Goal: Task Accomplishment & Management: Use online tool/utility

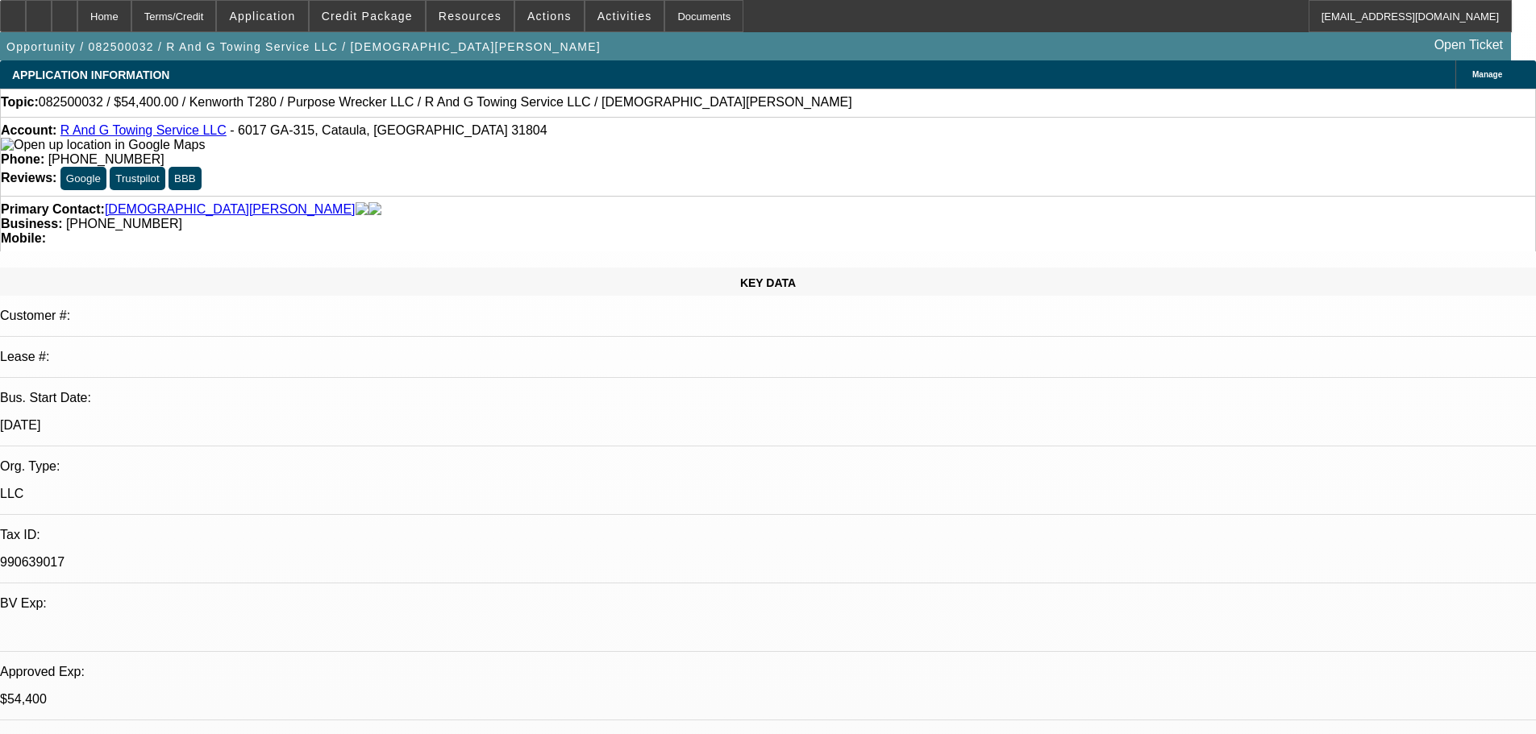
select select "0"
select select "3"
select select "0"
select select "6"
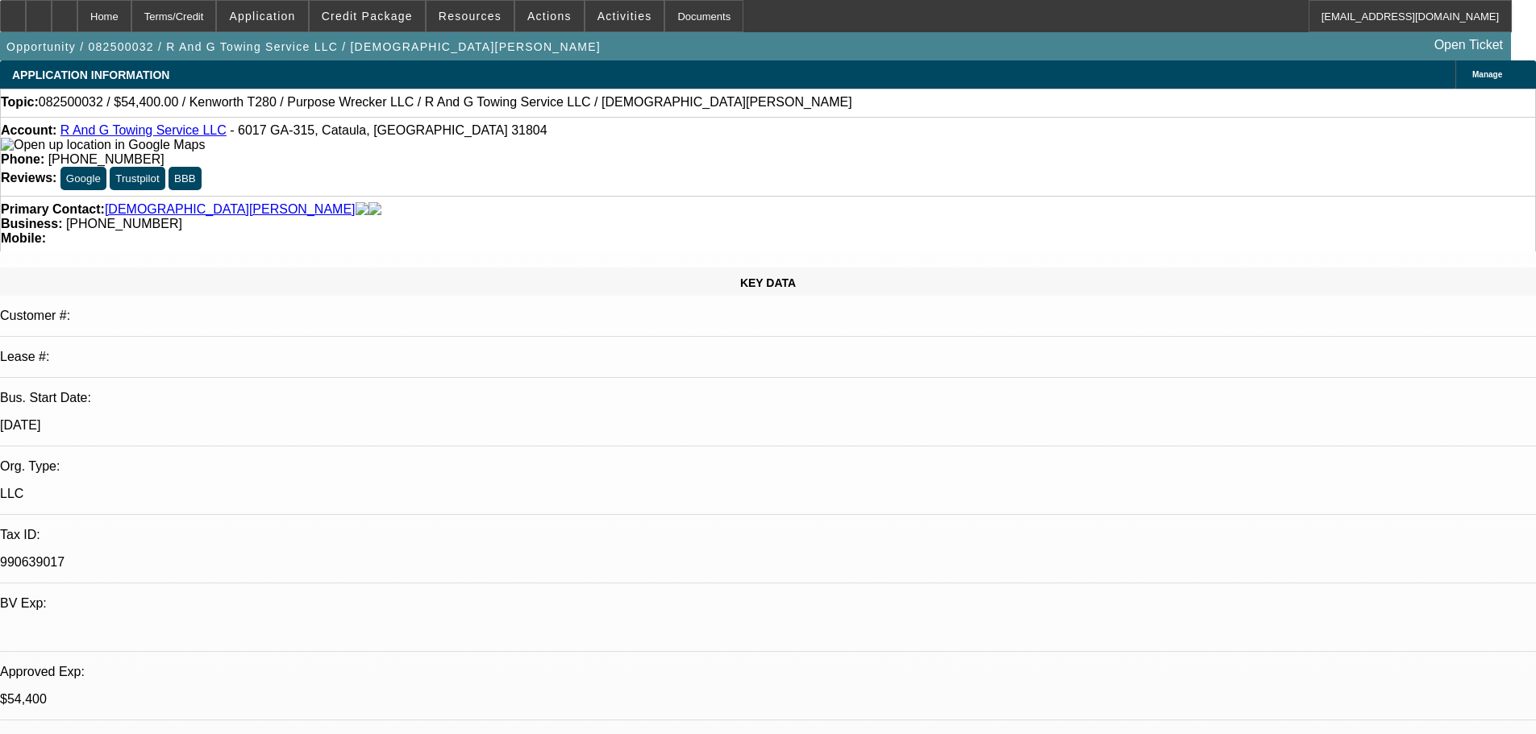
select select "0"
select select "3"
select select "0"
select select "6"
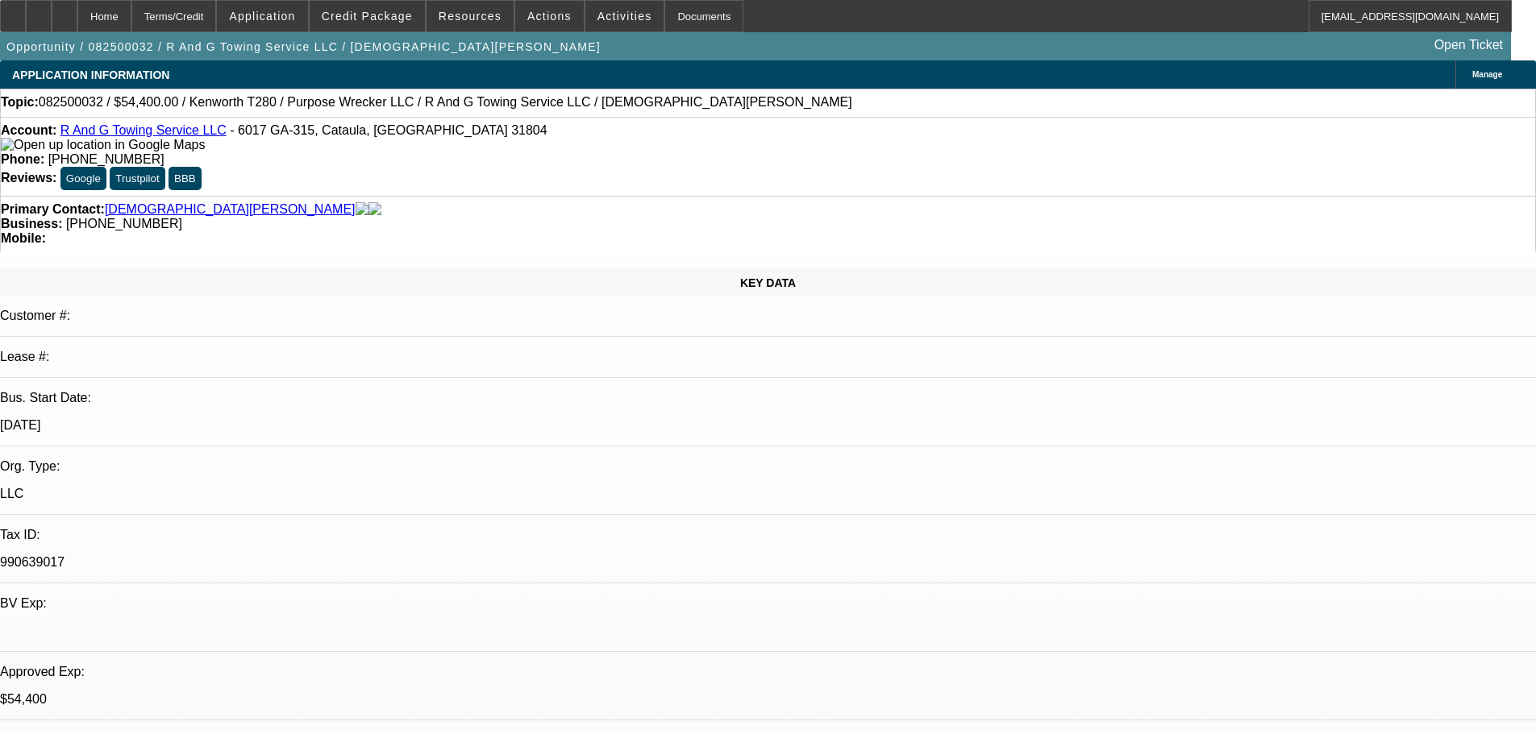
select select "0"
select select "3"
select select "0"
select select "6"
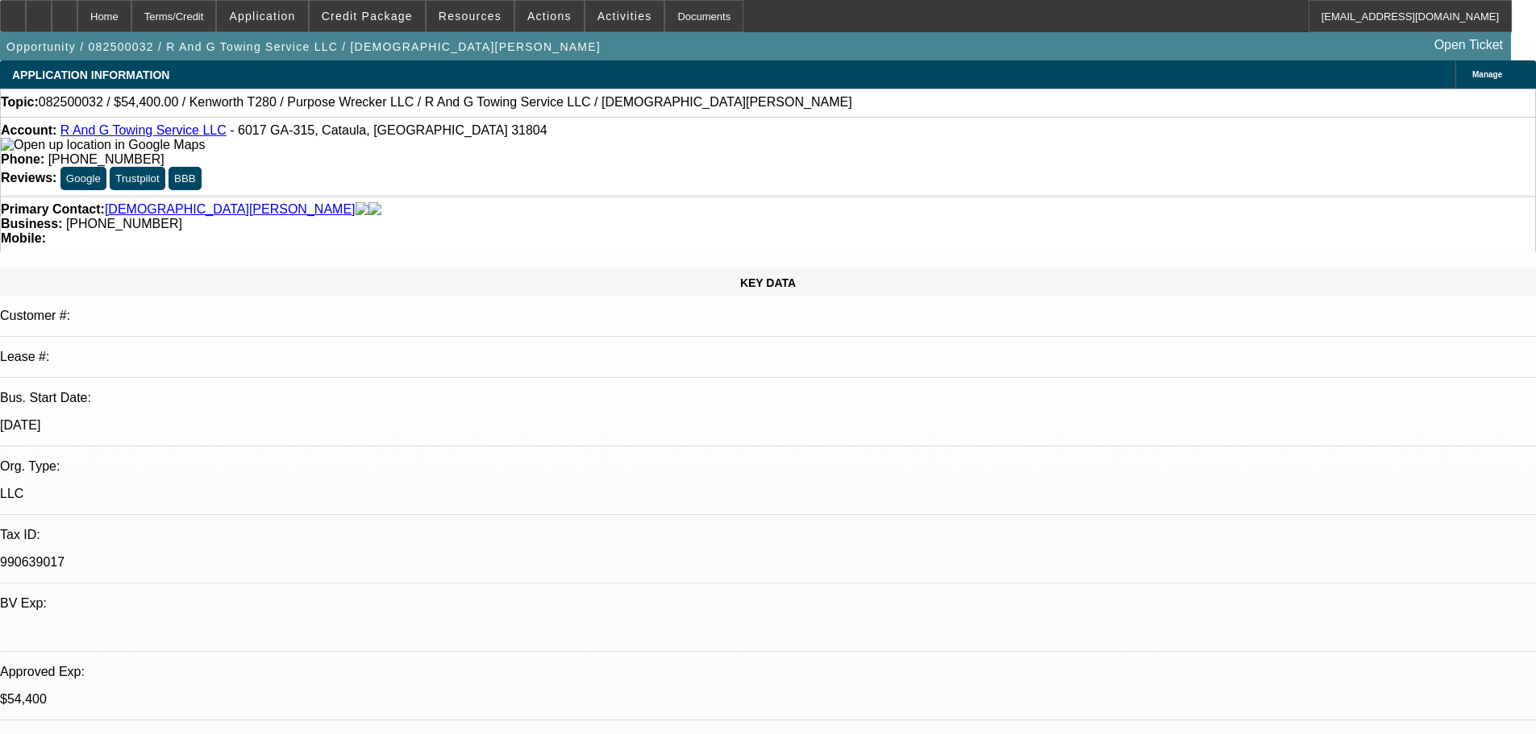
select select "0.15"
select select "2"
select select "0"
select select "6"
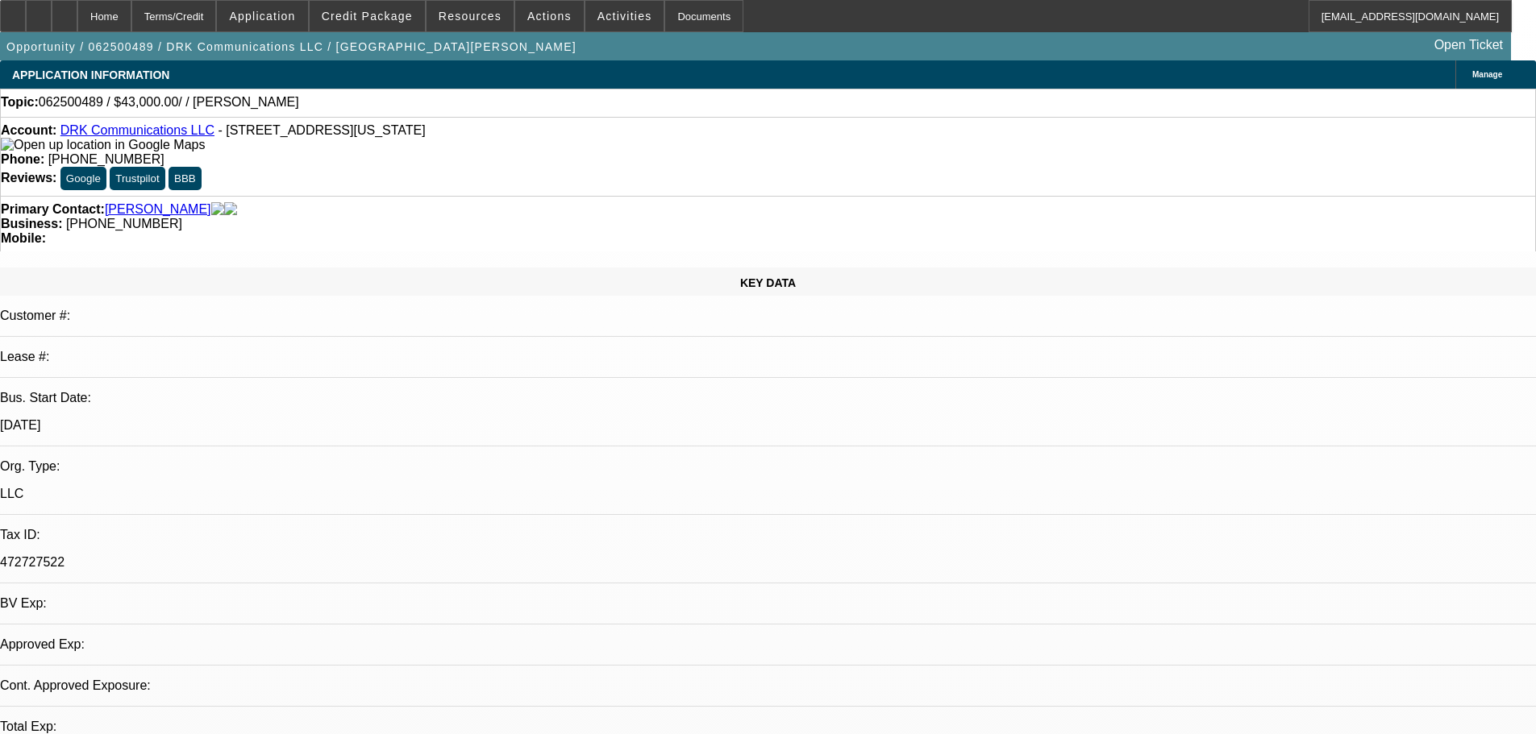
select select "0"
select select "2"
select select "0.1"
select select "4"
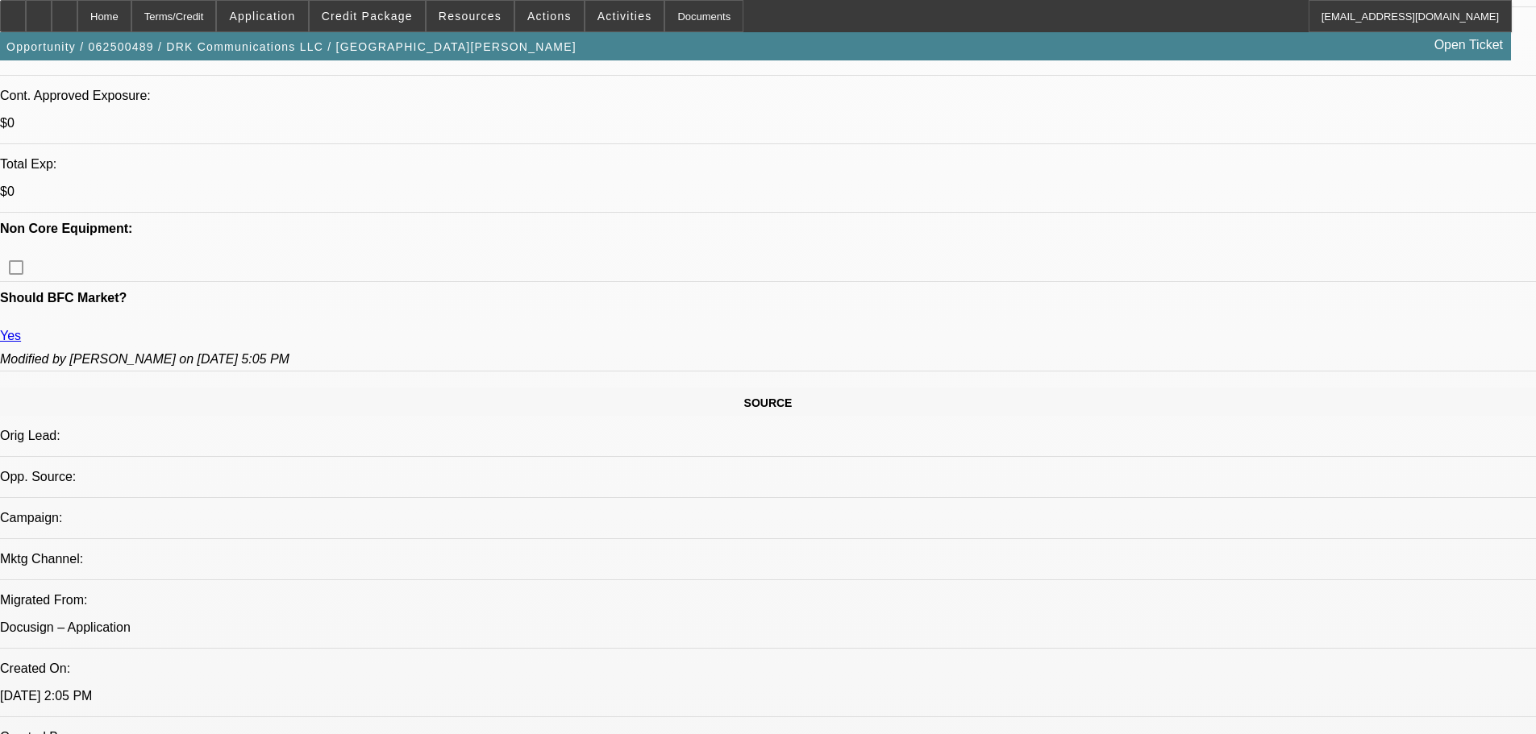
scroll to position [806, 0]
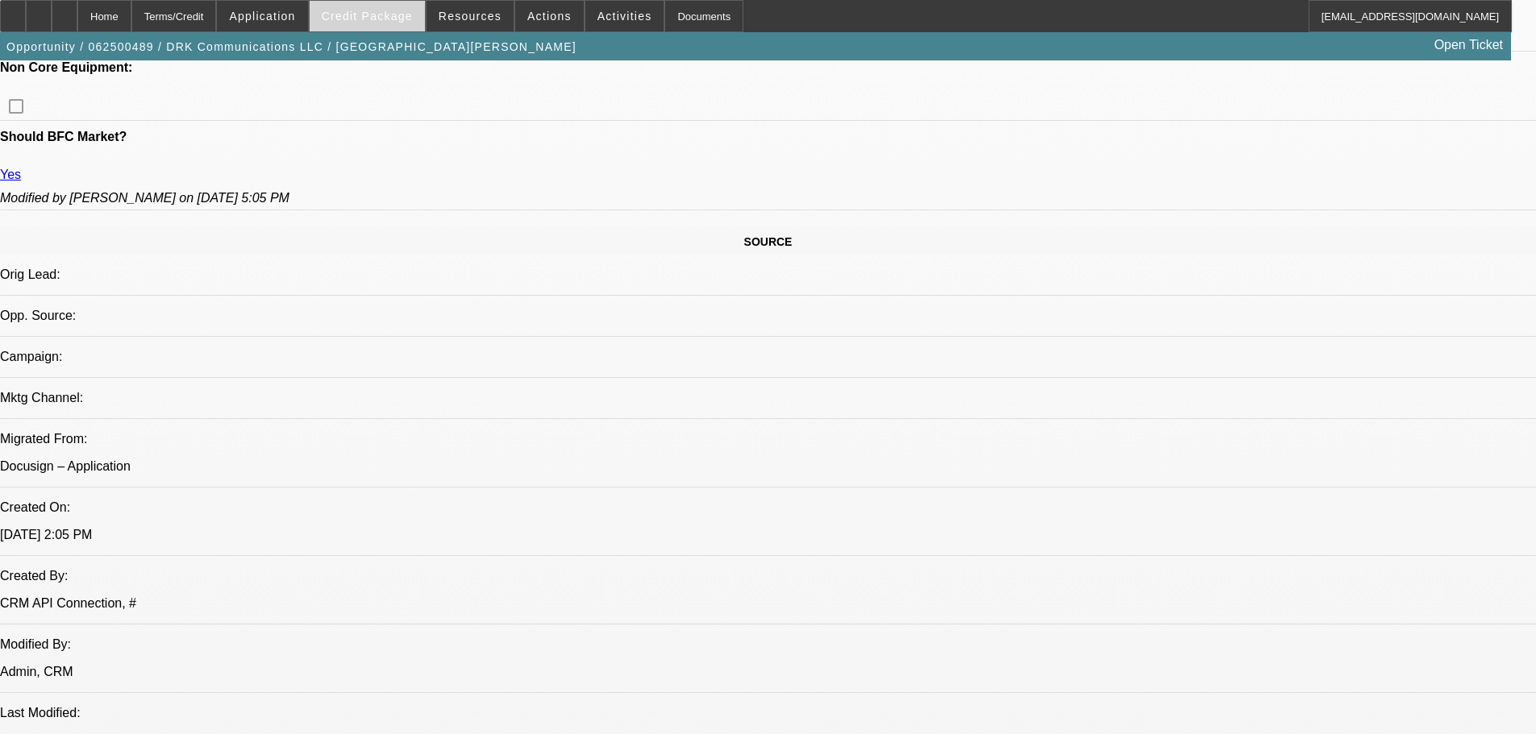
click at [404, 18] on span "Credit Package" at bounding box center [367, 16] width 91 height 13
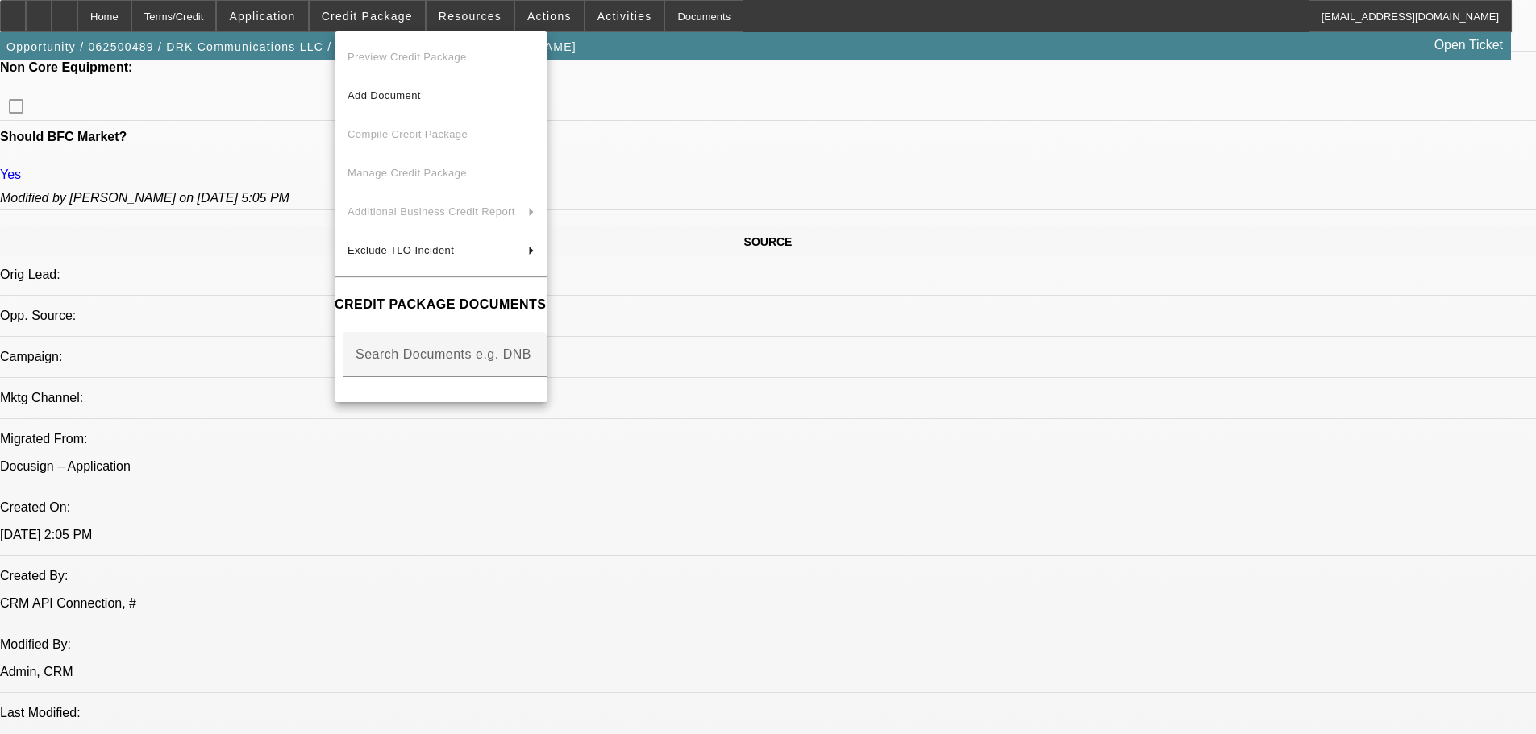
click at [277, 134] on div at bounding box center [768, 367] width 1536 height 734
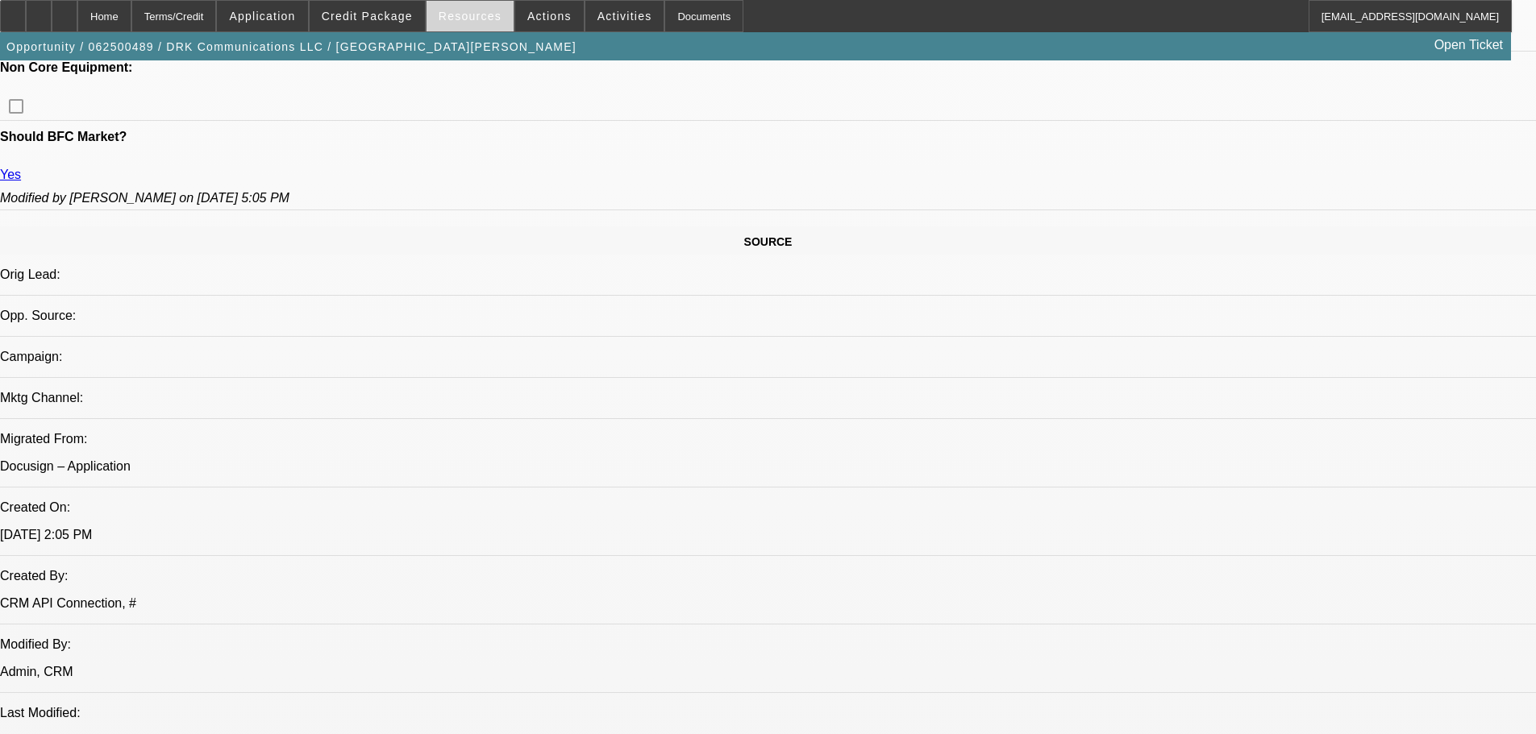
click at [453, 6] on span at bounding box center [469, 16] width 87 height 39
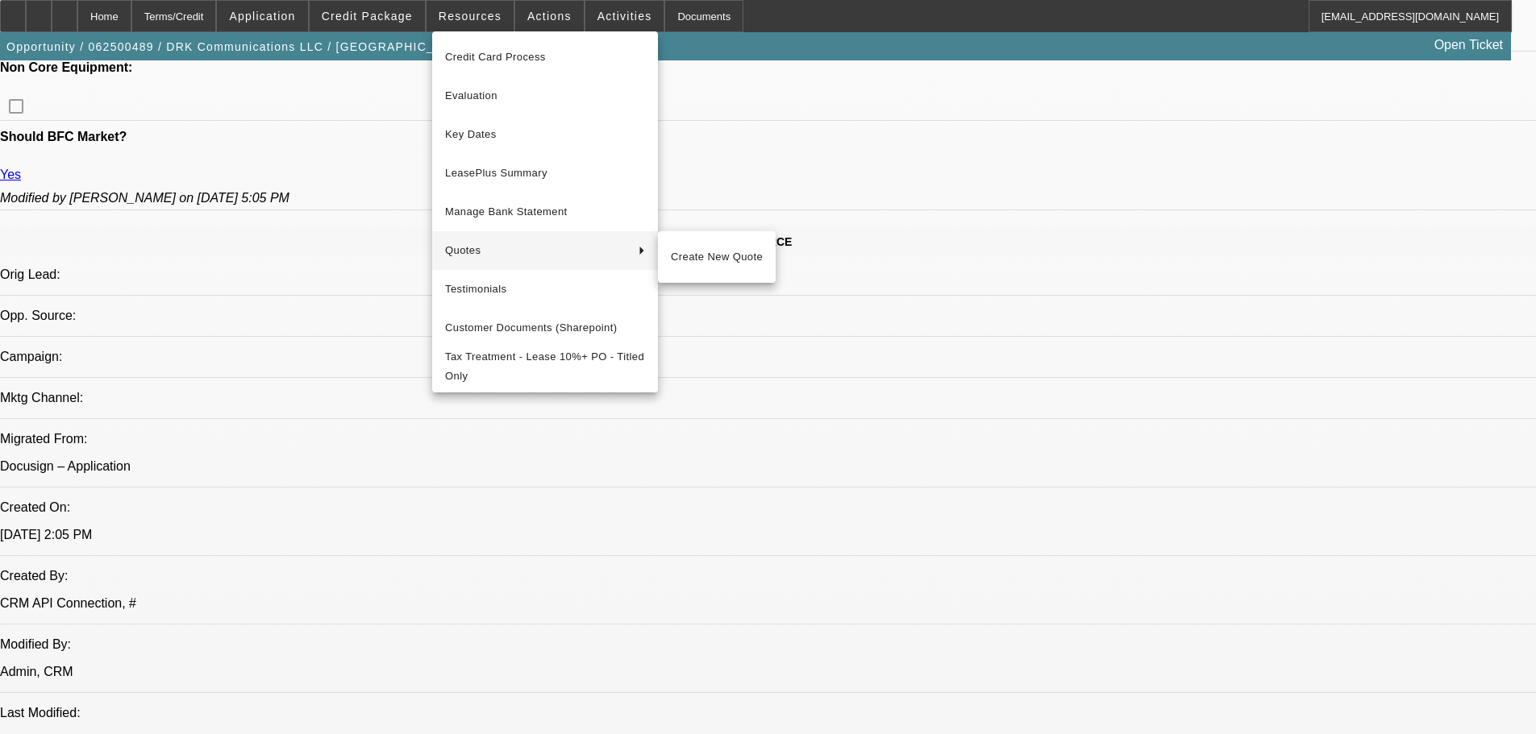
click at [838, 135] on div at bounding box center [768, 367] width 1536 height 734
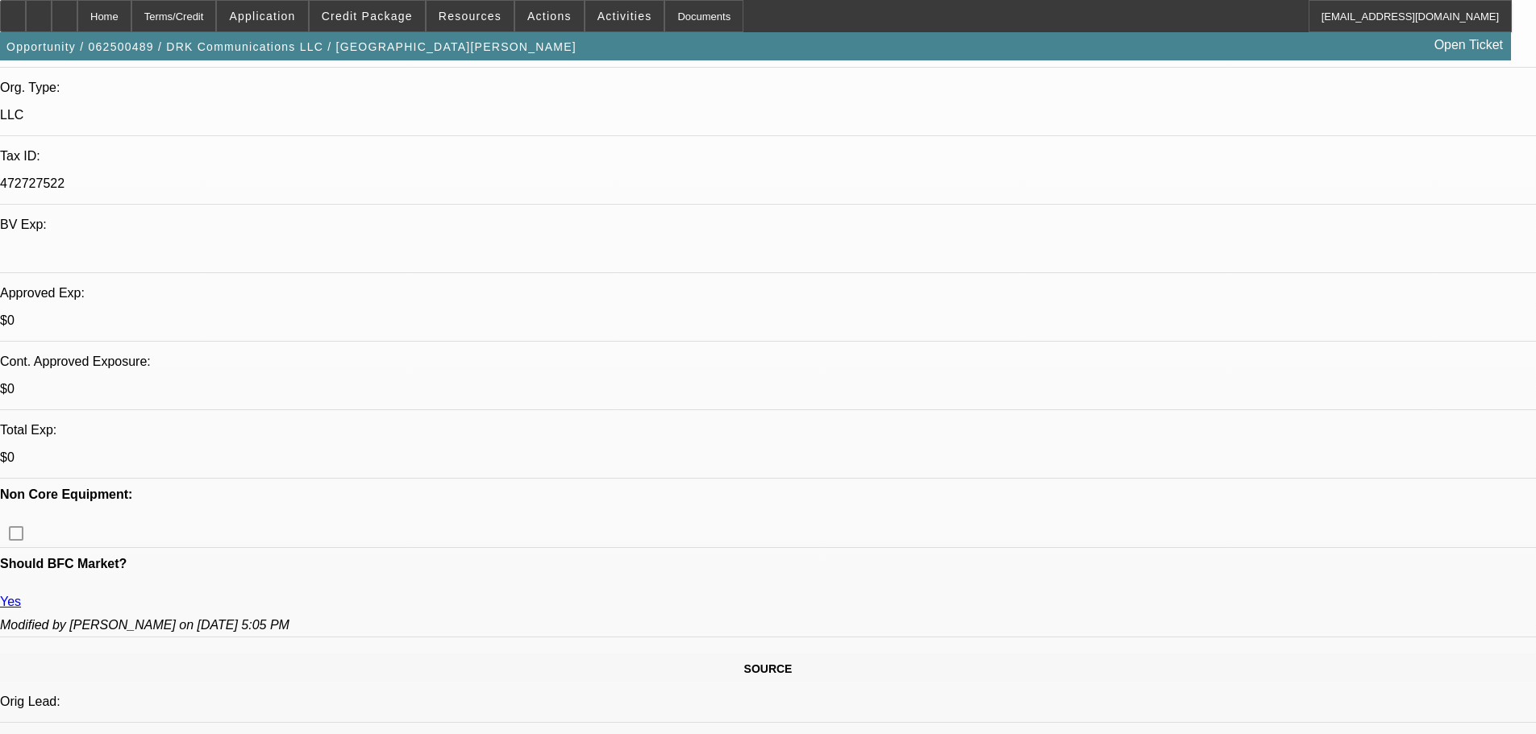
scroll to position [322, 0]
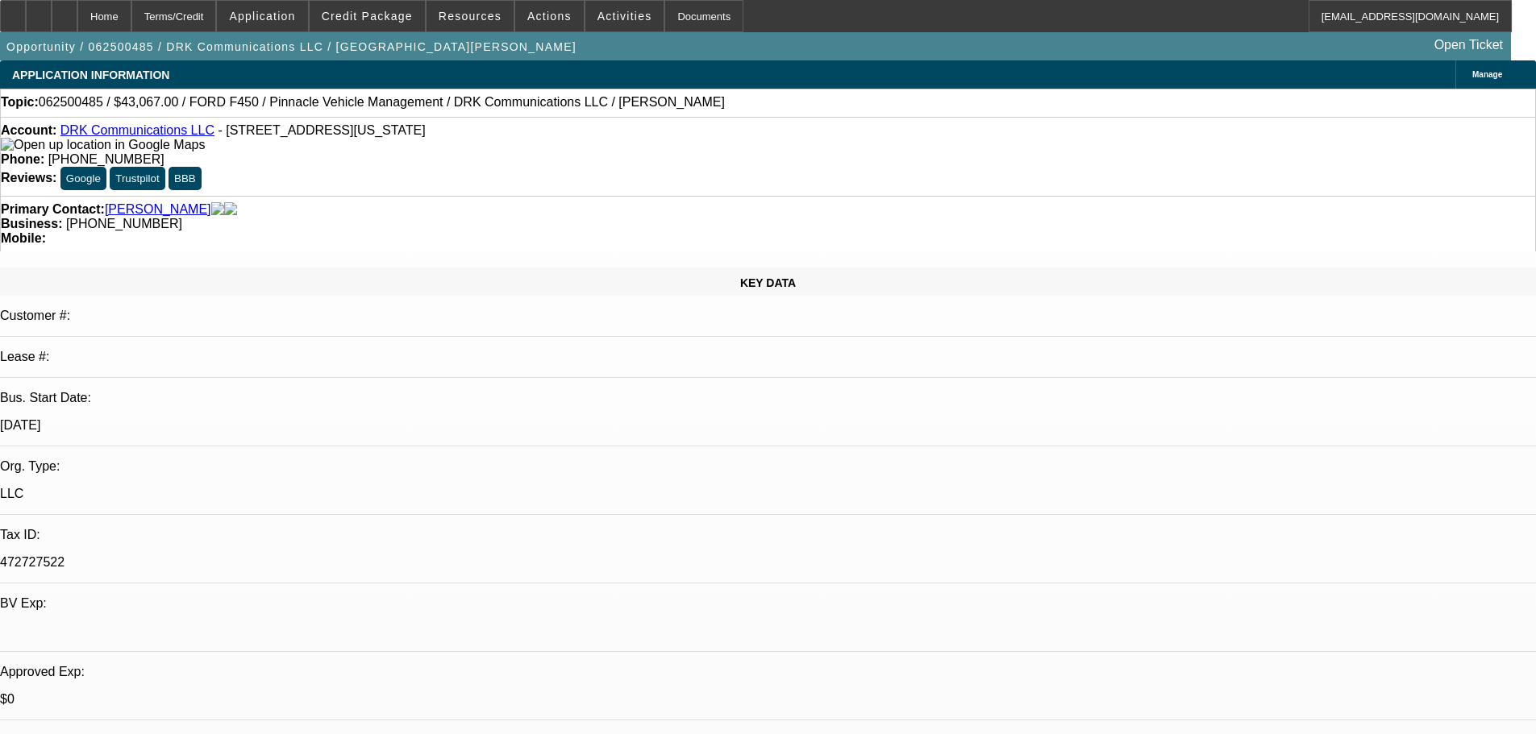
select select "0"
select select "3"
select select "0"
select select "6"
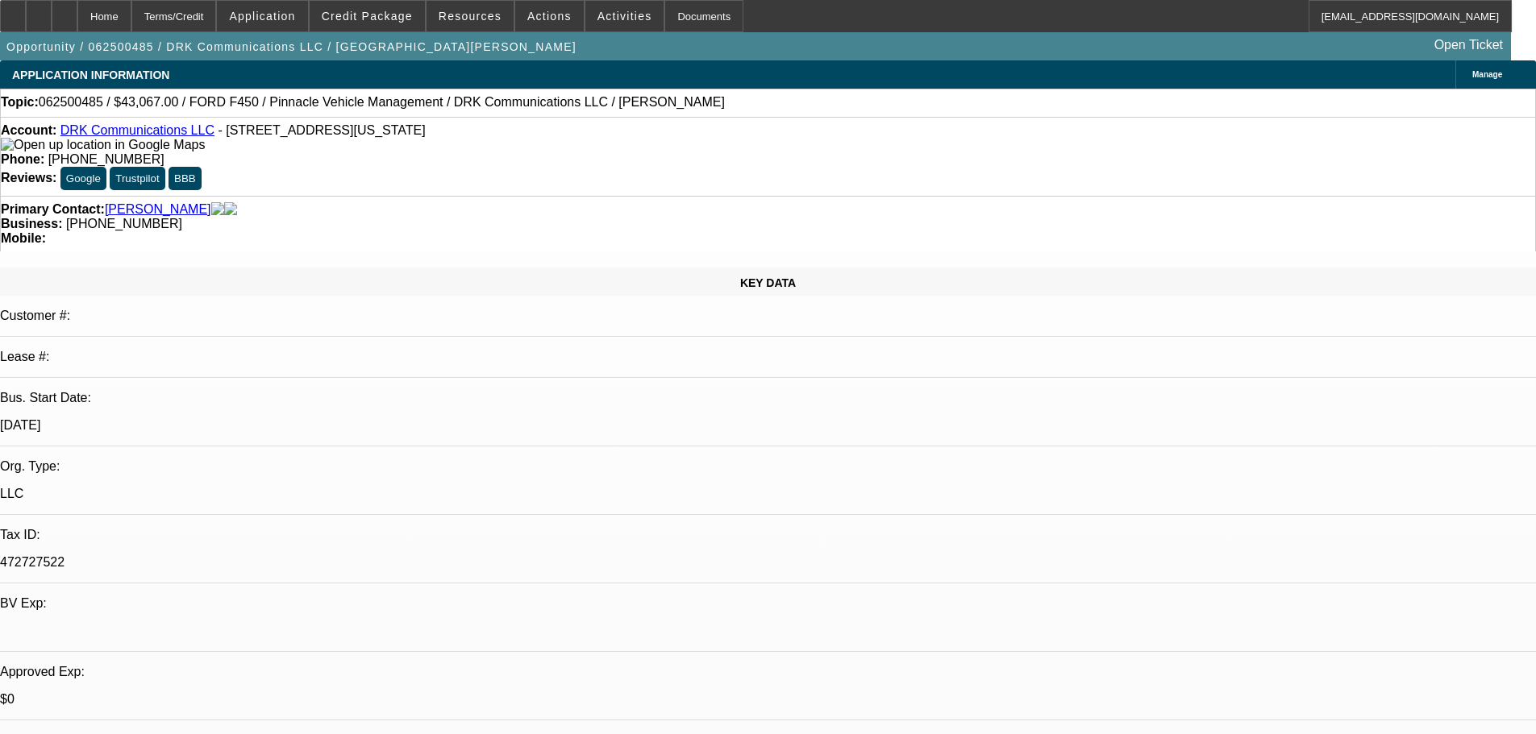
select select "0"
select select "6"
select select "0"
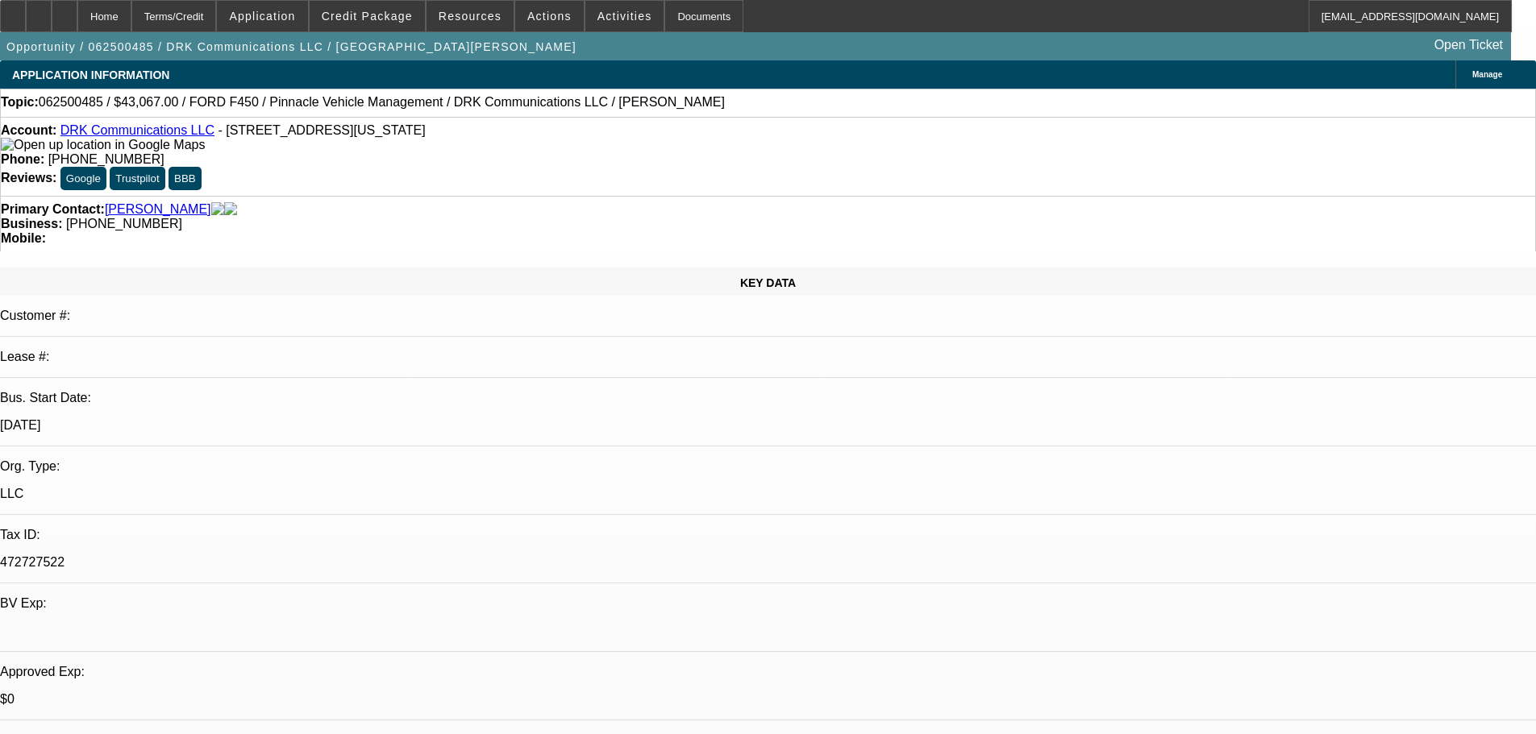
select select "0"
select select "6"
select select "0"
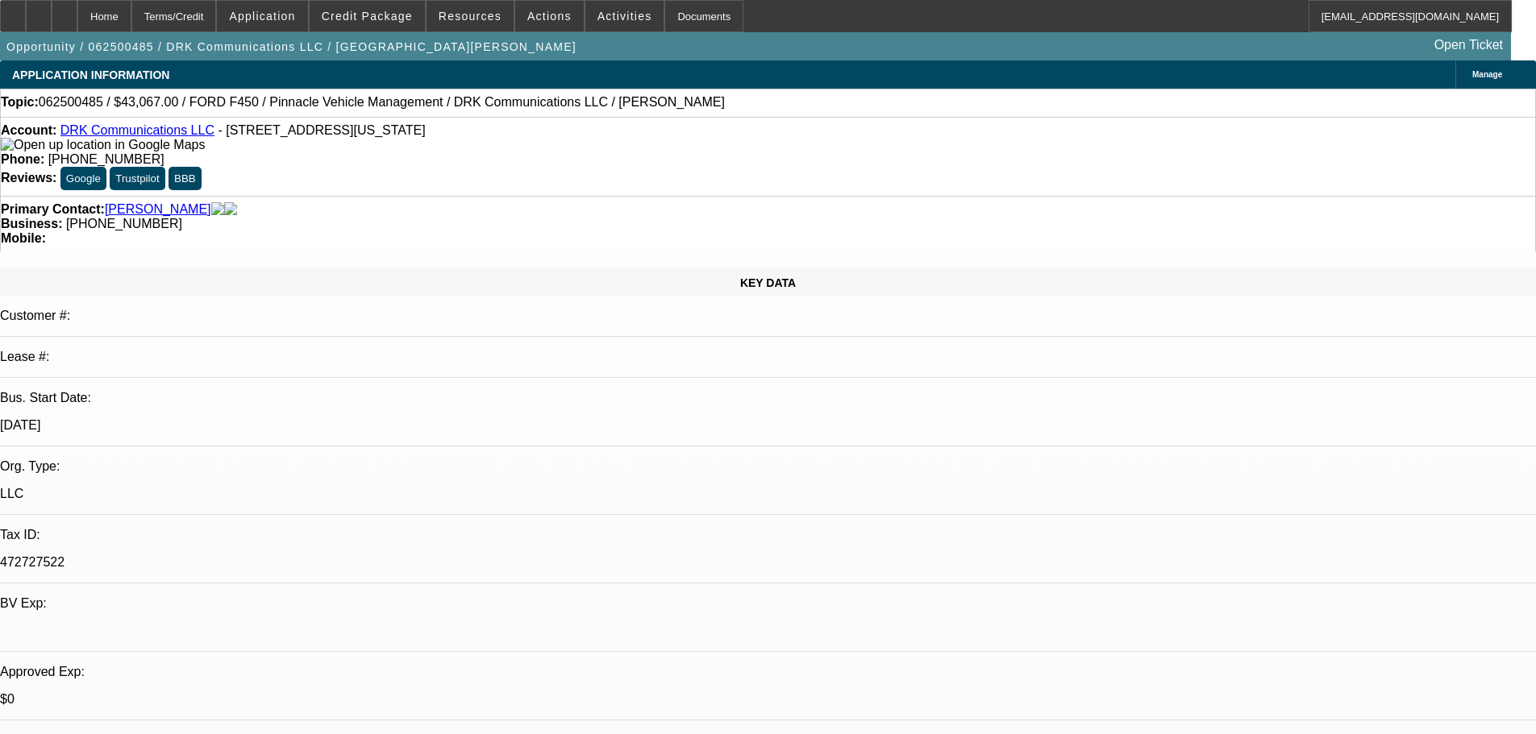
select select "0"
select select "6"
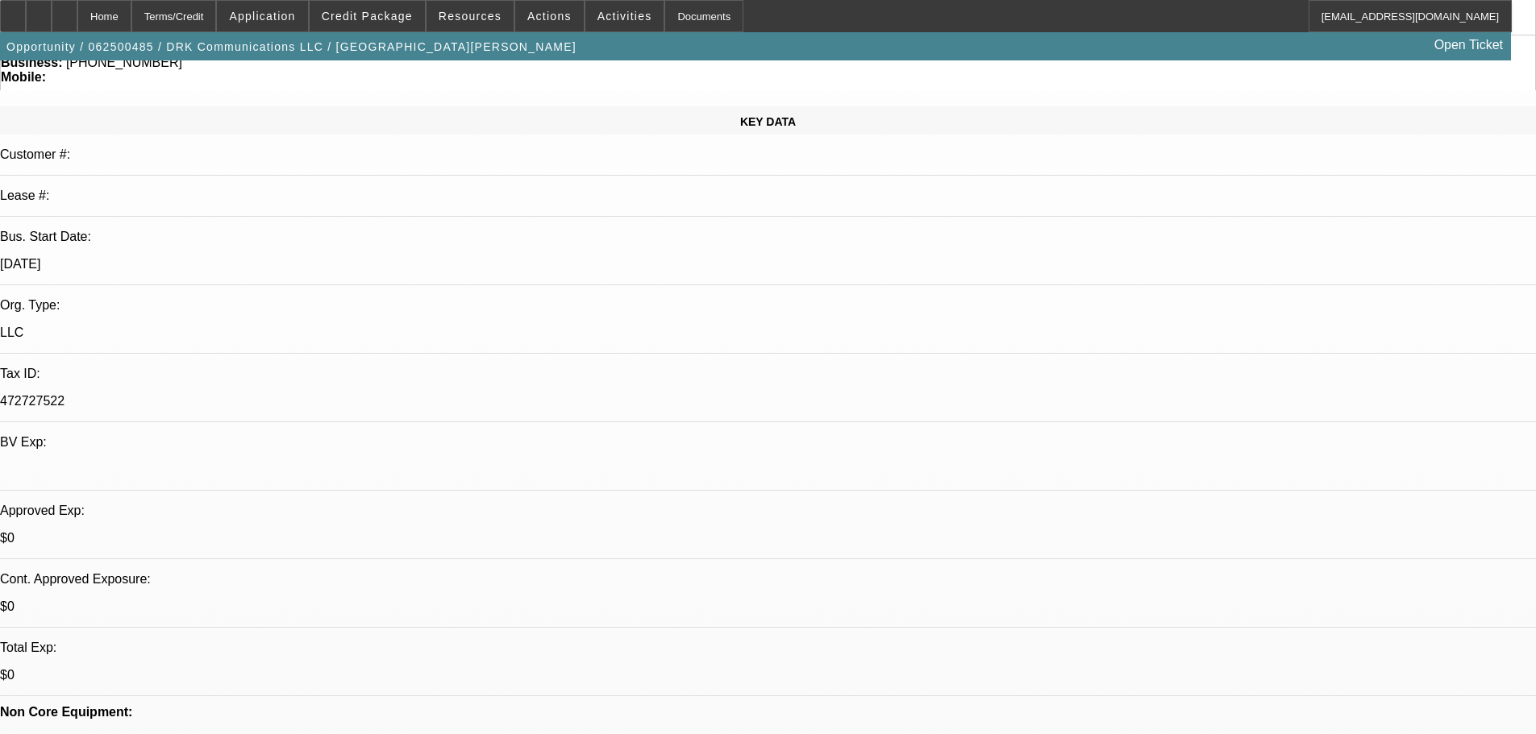
drag, startPoint x: 651, startPoint y: 475, endPoint x: 519, endPoint y: 476, distance: 132.2
drag, startPoint x: 533, startPoint y: 476, endPoint x: 678, endPoint y: 472, distance: 145.2
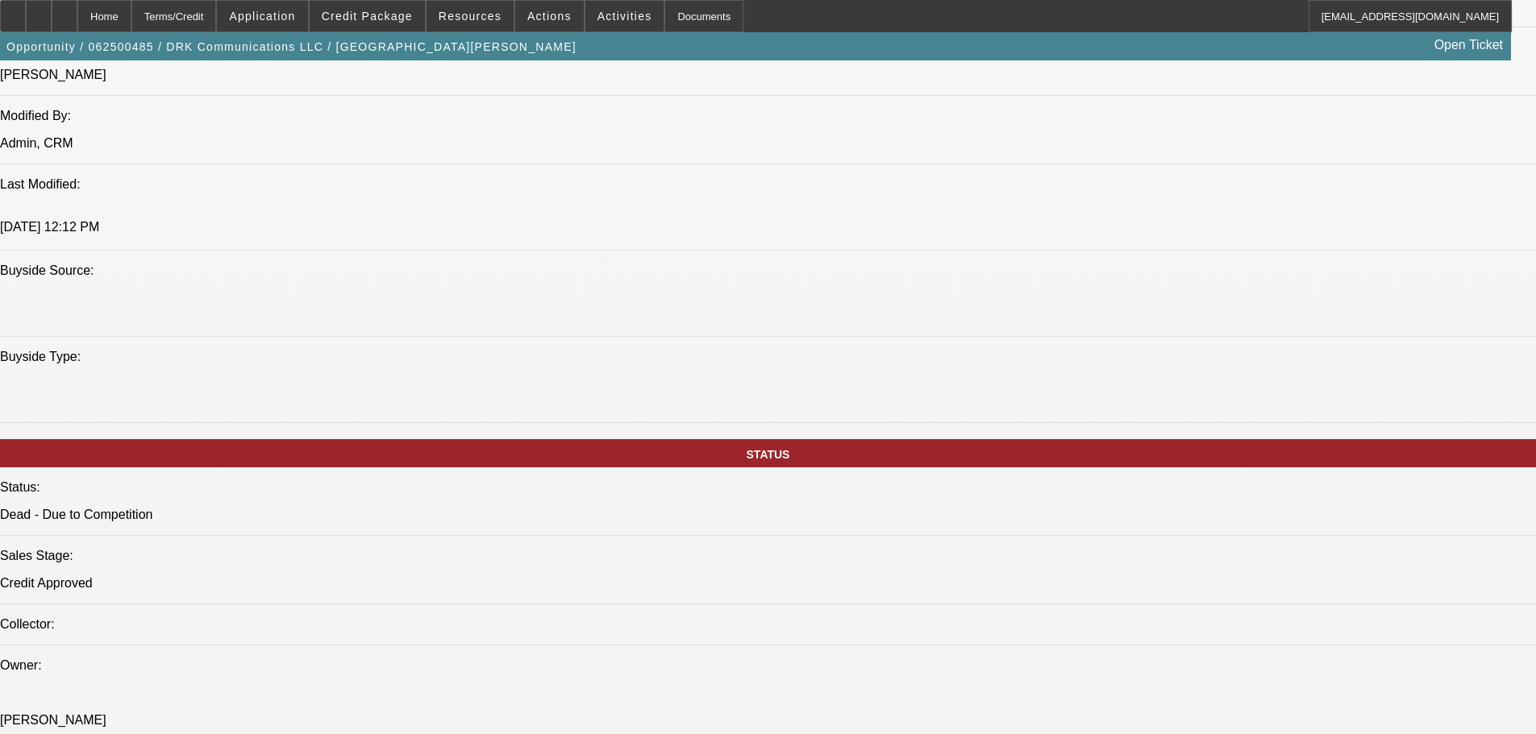
scroll to position [1612, 0]
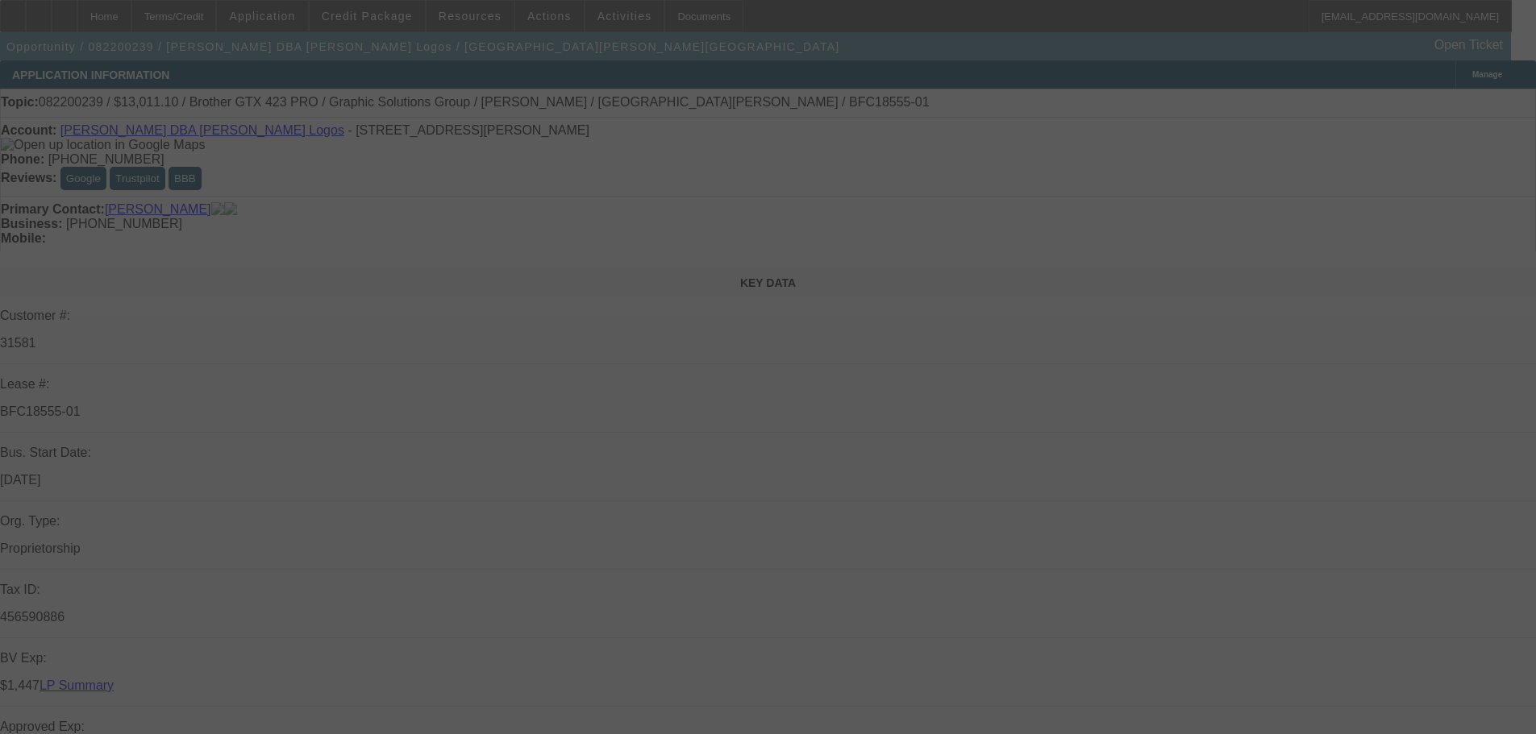
select select "0"
select select "0.1"
select select "4"
select select "0"
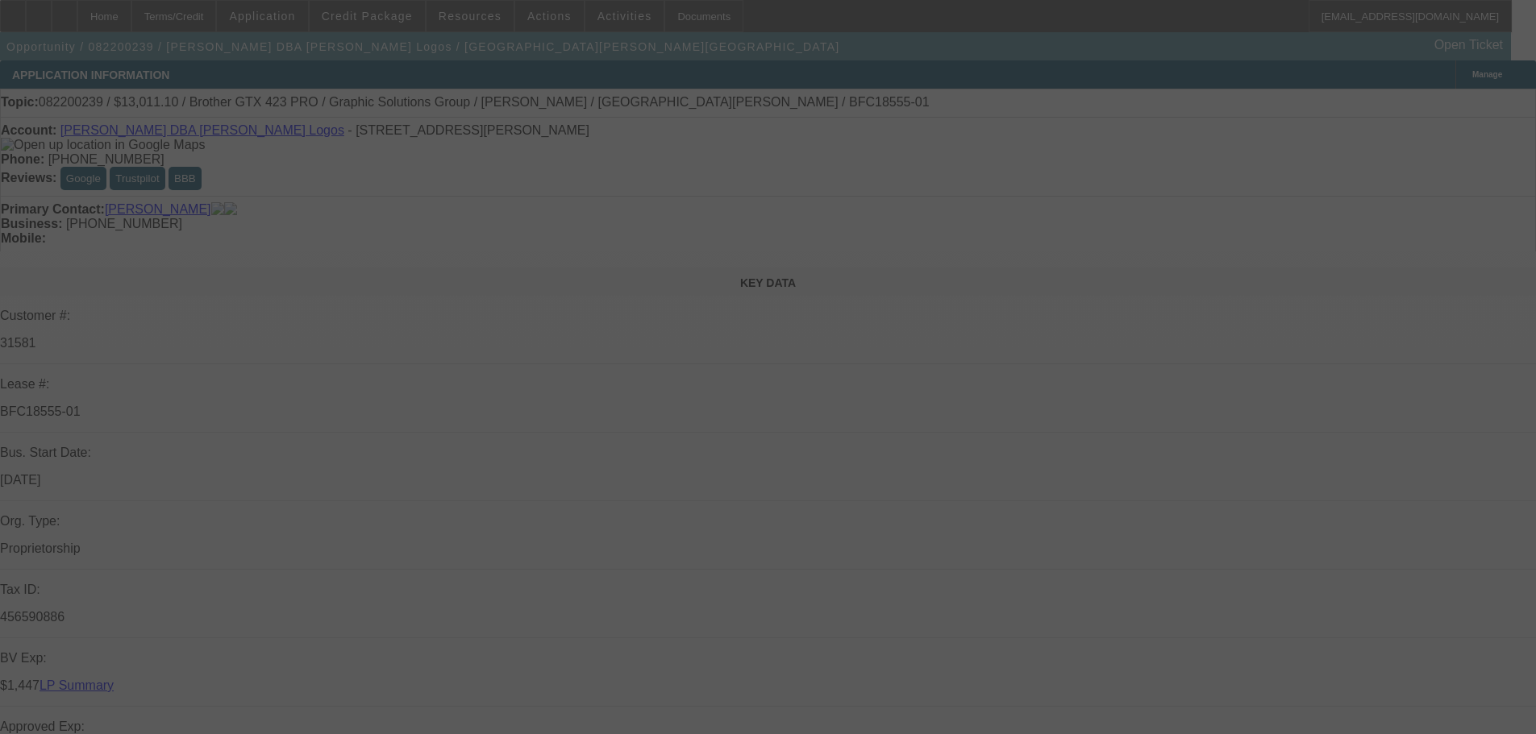
select select "0"
select select "0.1"
select select "4"
select select "0"
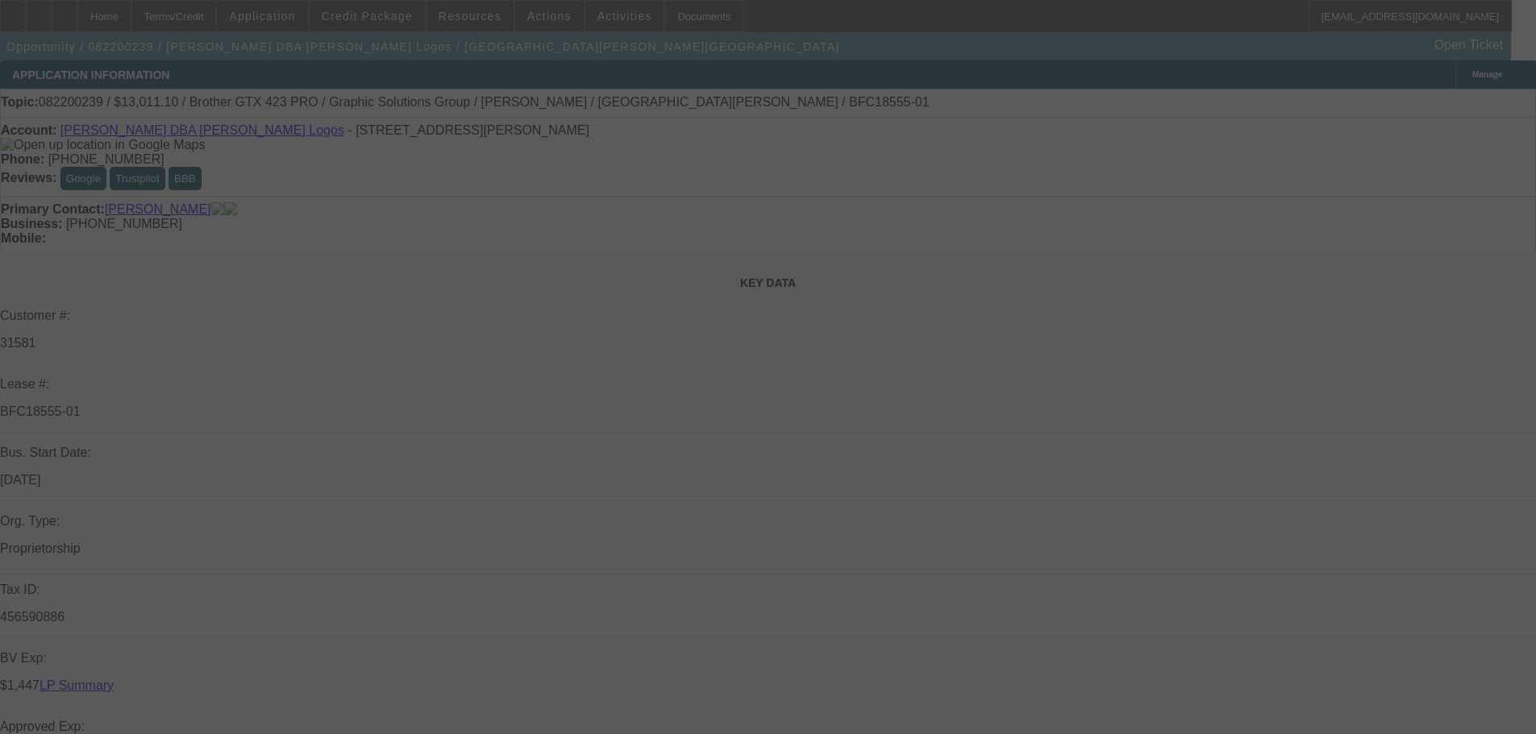
select select "0.1"
select select "4"
select select "0"
select select "0.1"
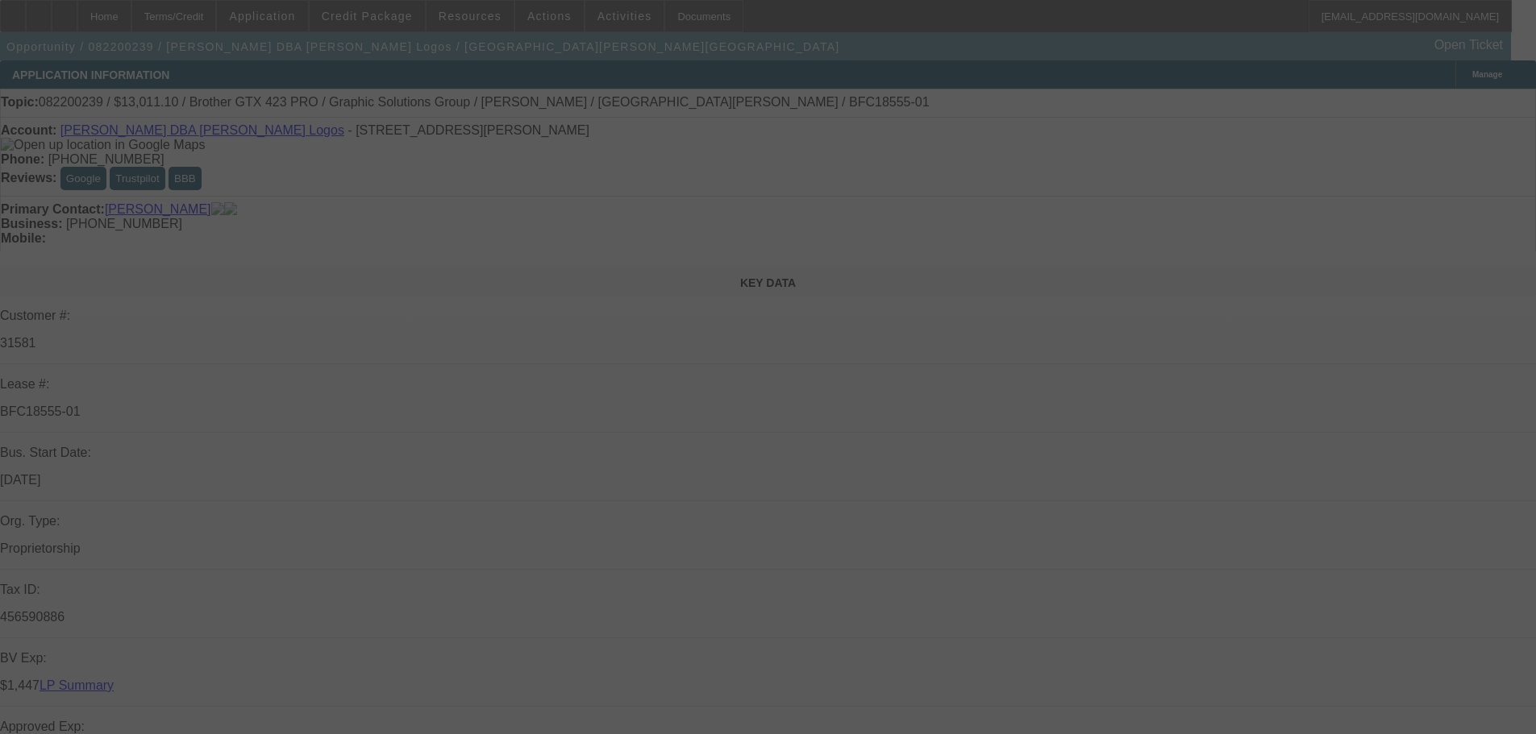
select select "4"
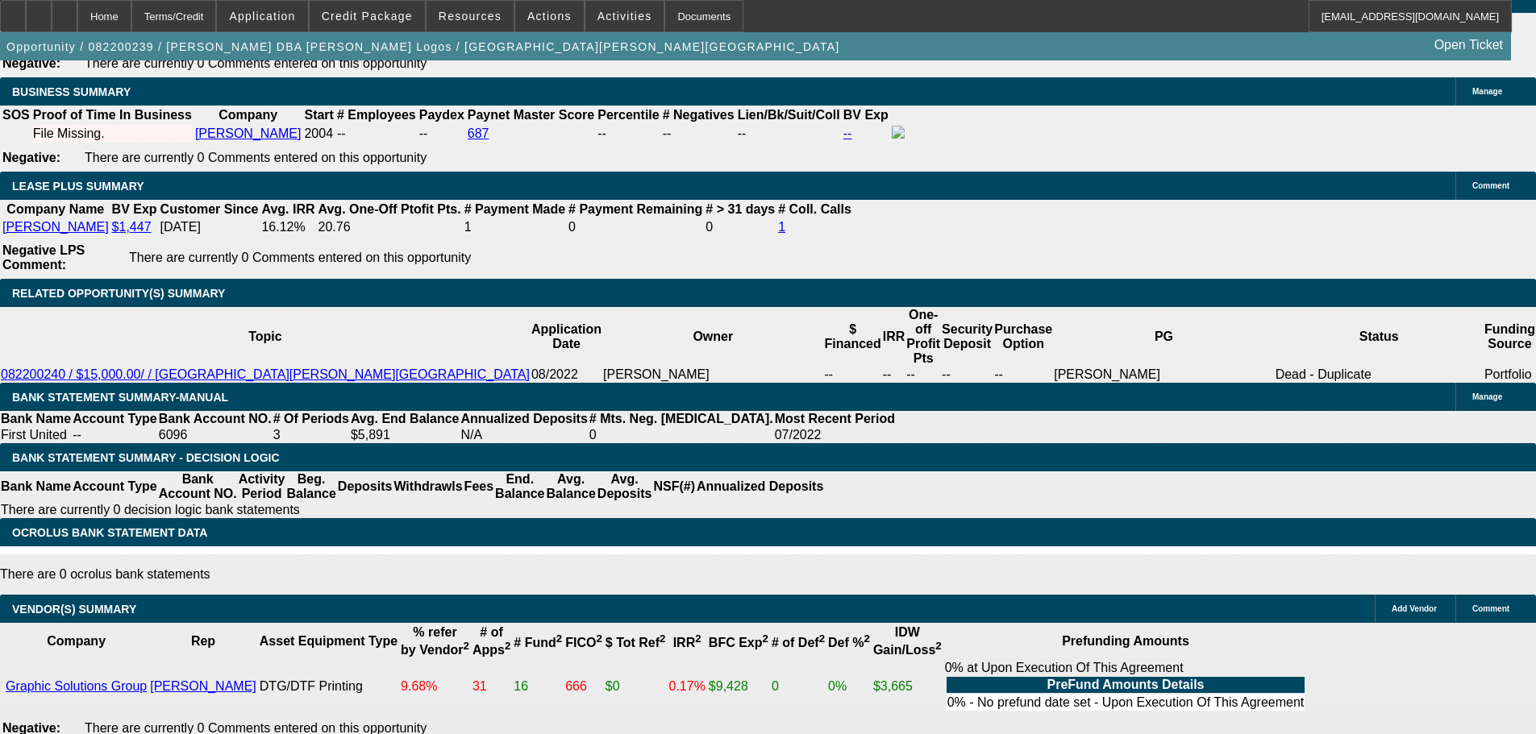
scroll to position [2257, 0]
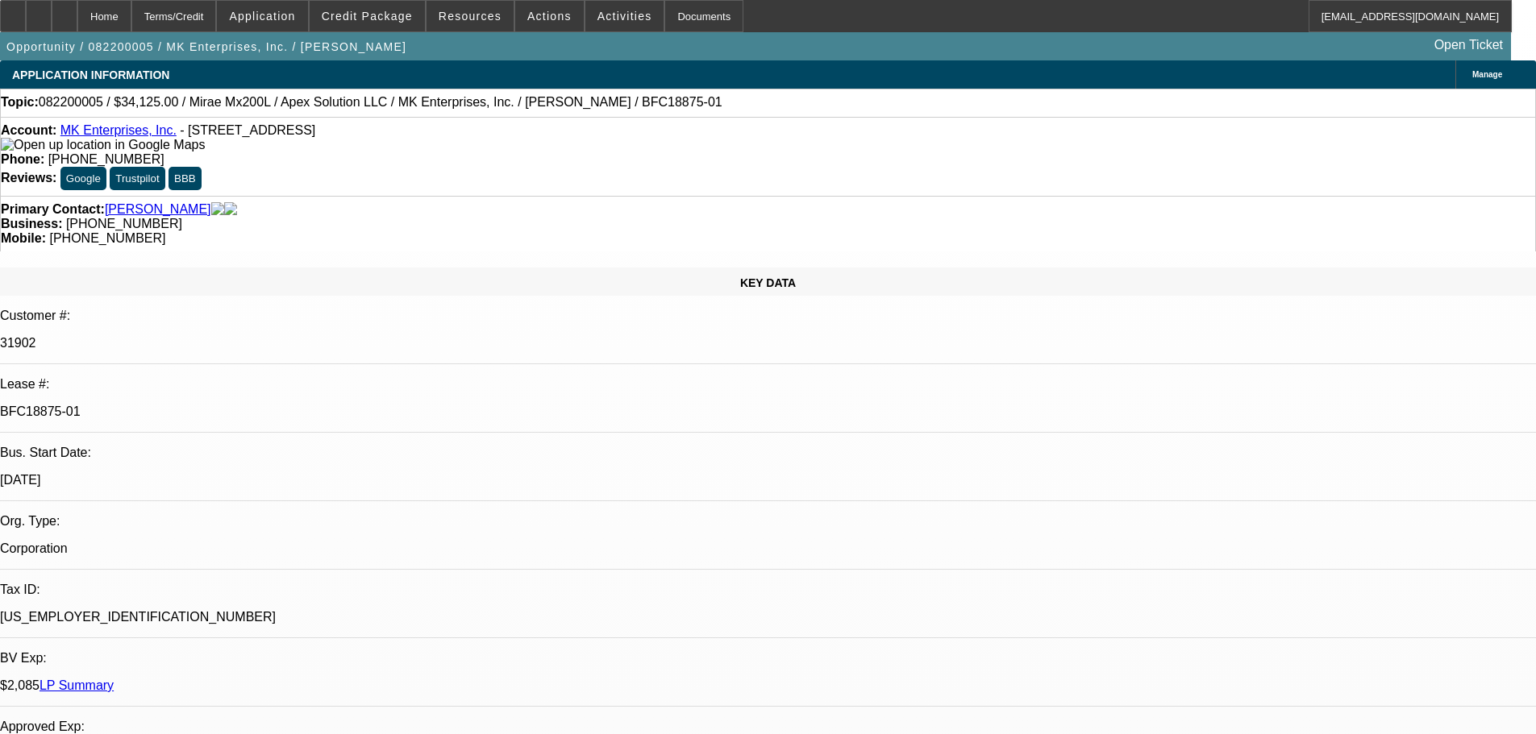
select select "0"
select select "3"
select select "0"
select select "4"
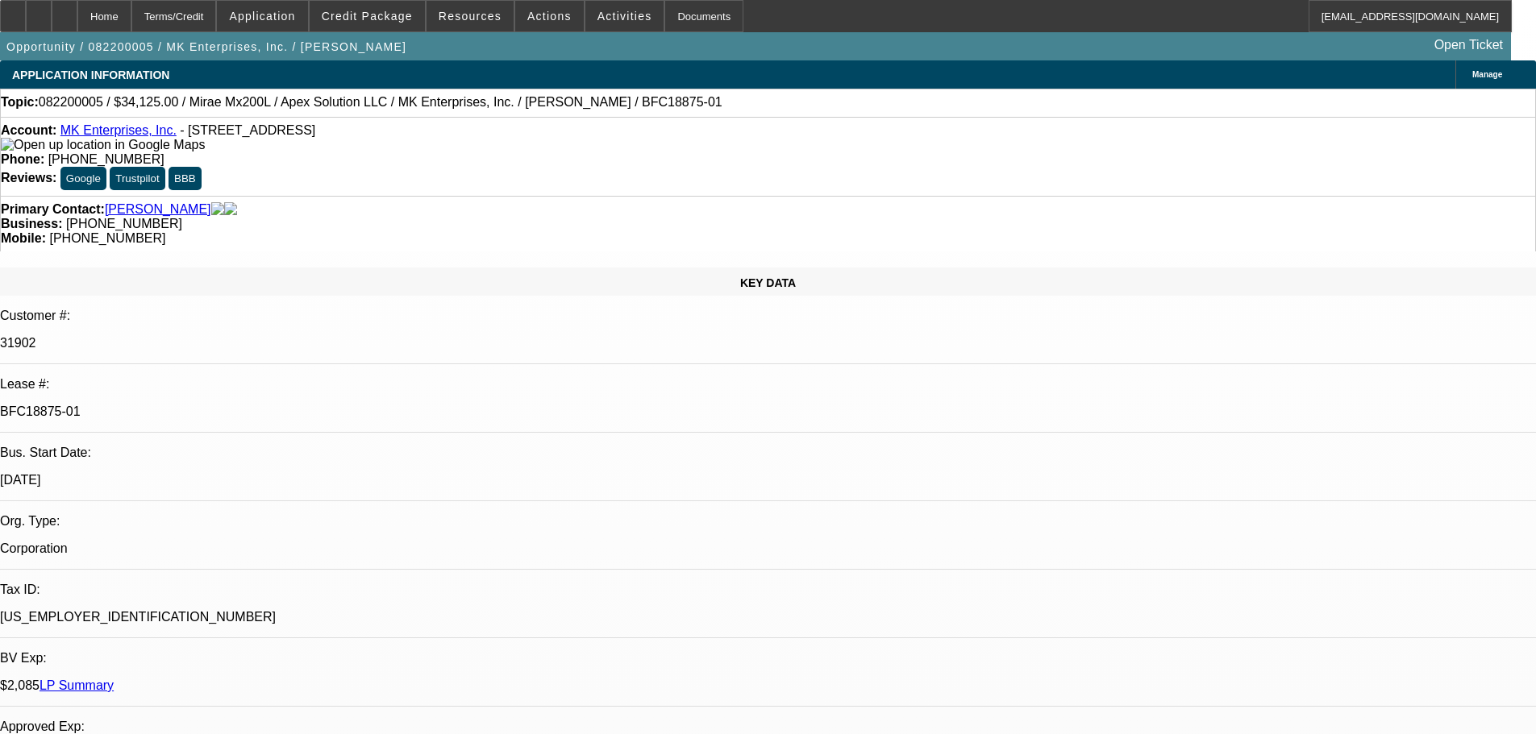
select select "0"
select select "3"
select select "0.1"
select select "4"
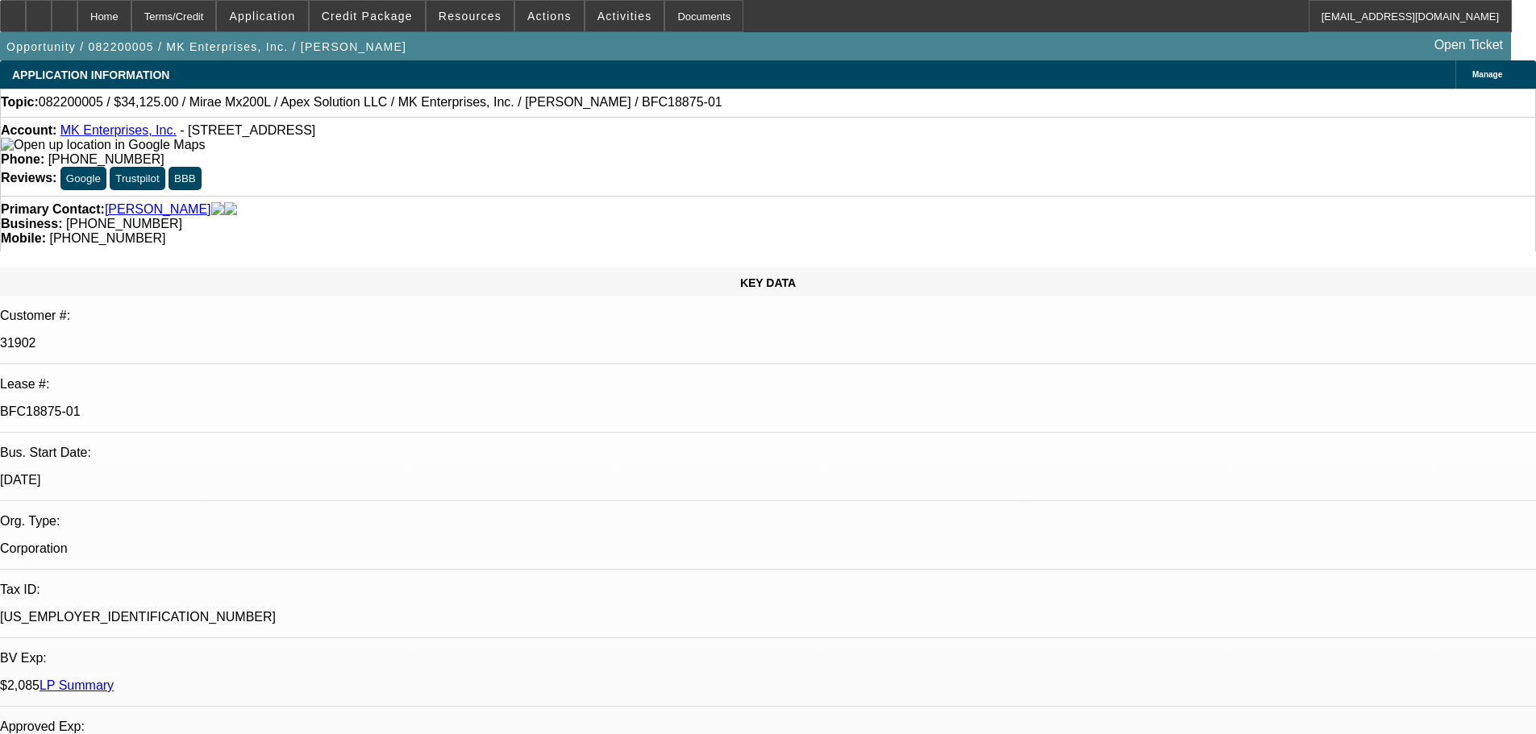
select select "0"
select select "2"
select select "0.1"
select select "4"
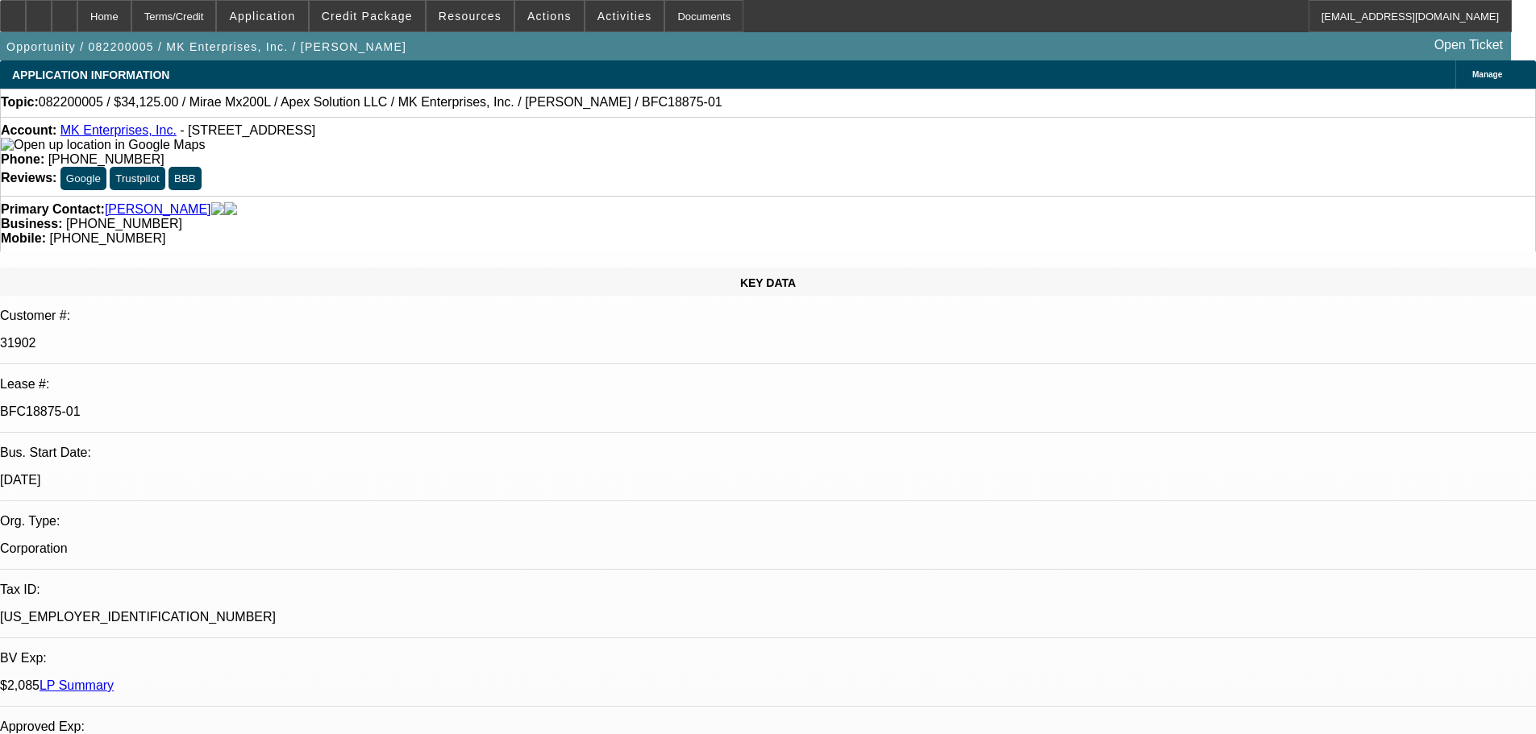
select select "0"
select select "2"
select select "0.1"
select select "4"
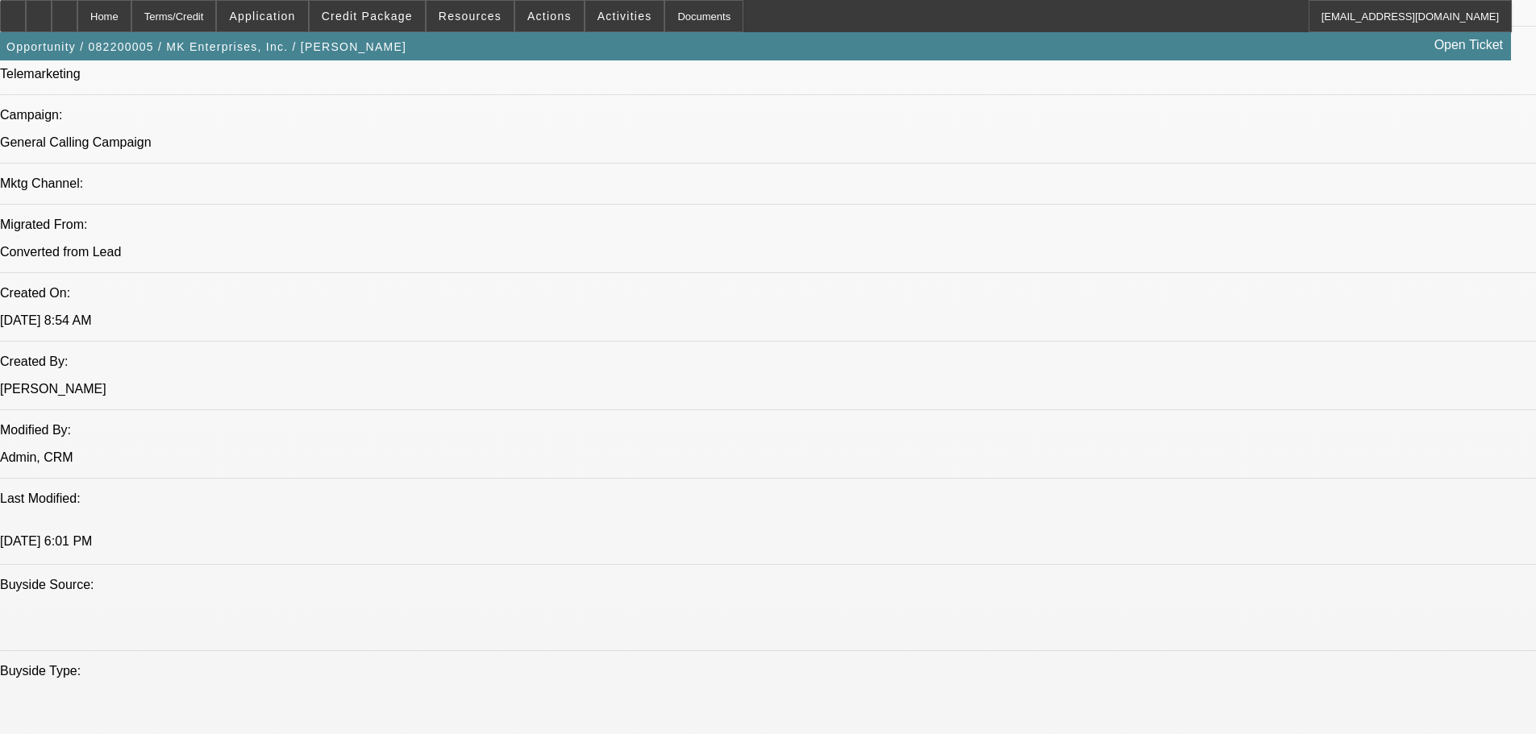
scroll to position [1129, 0]
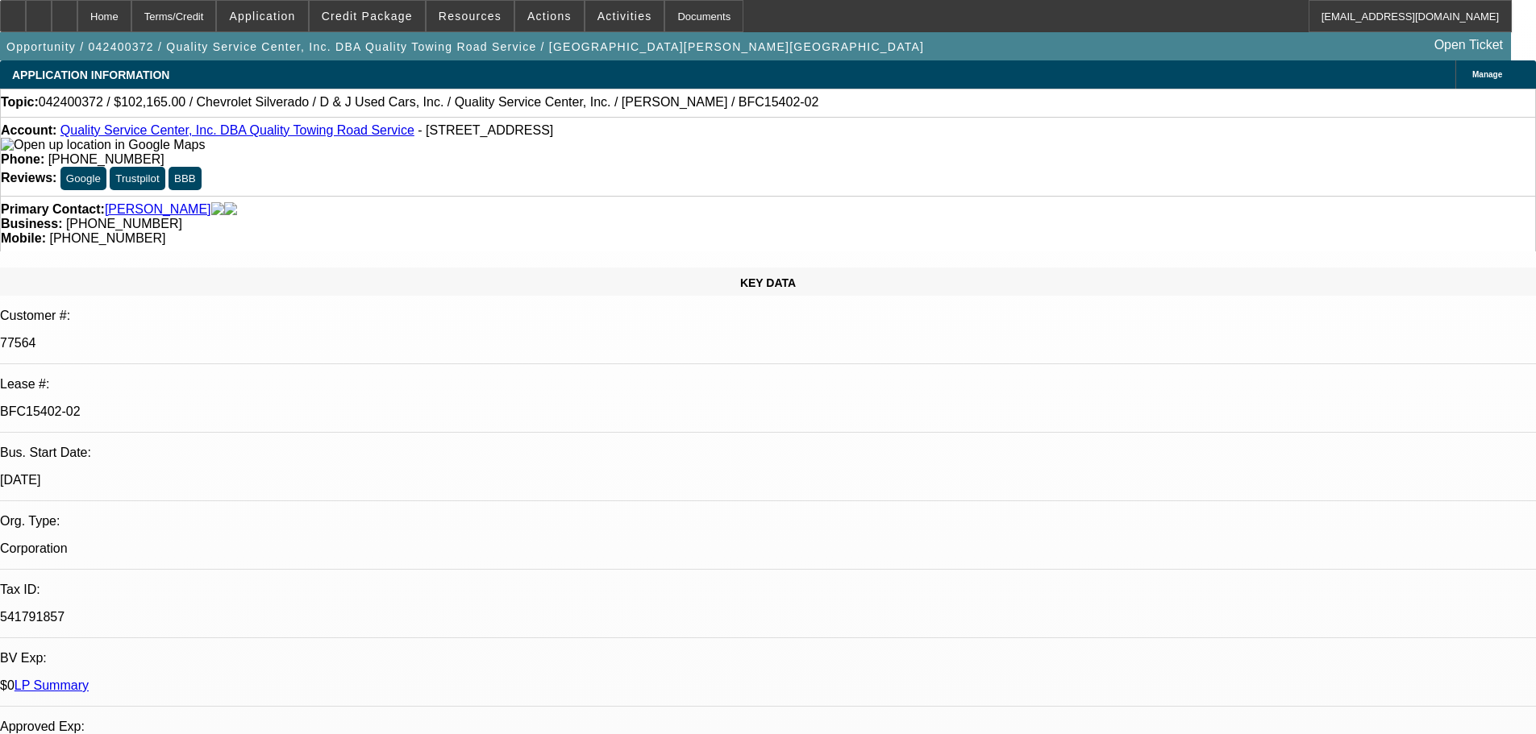
select select "0"
select select "6"
select select "0"
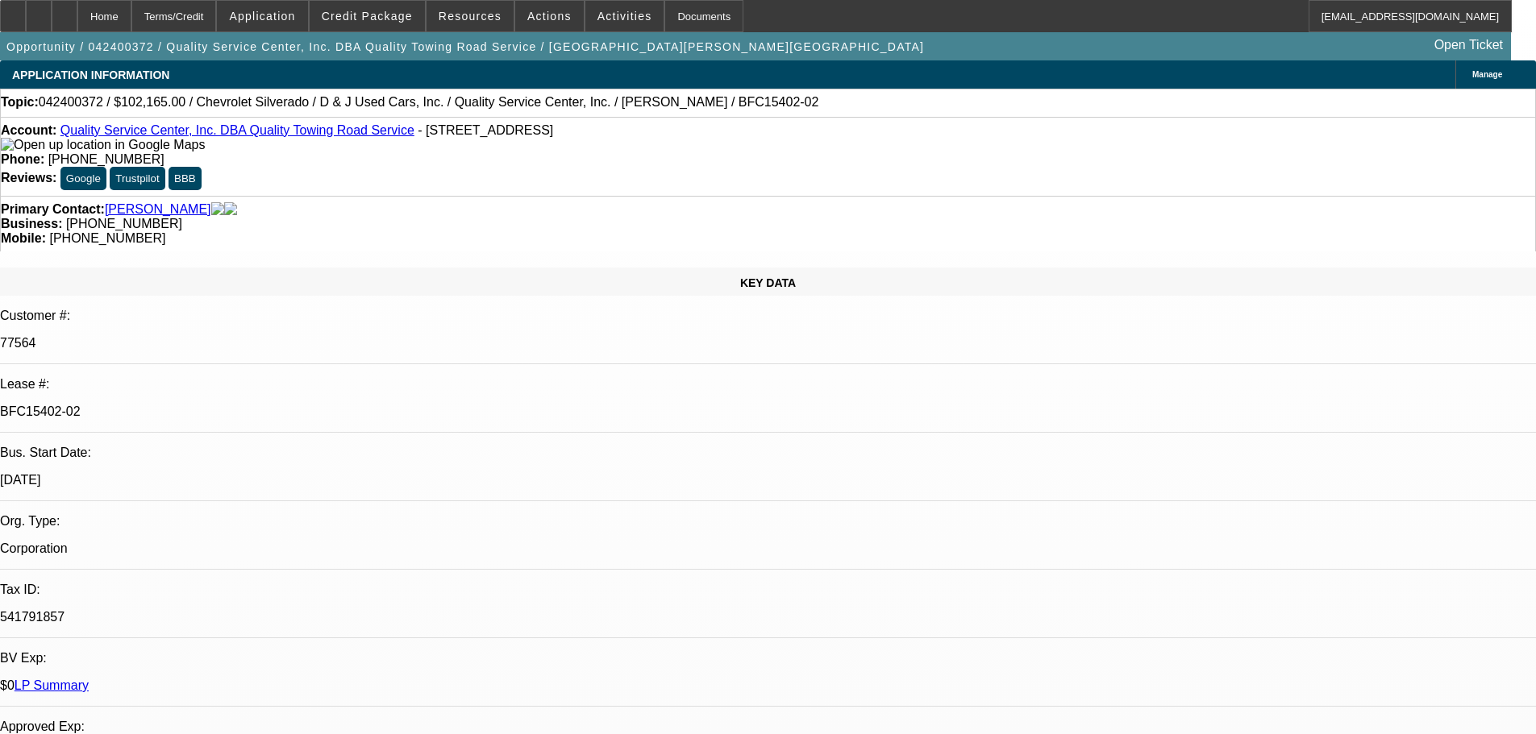
select select "0"
select select "6"
select select "0"
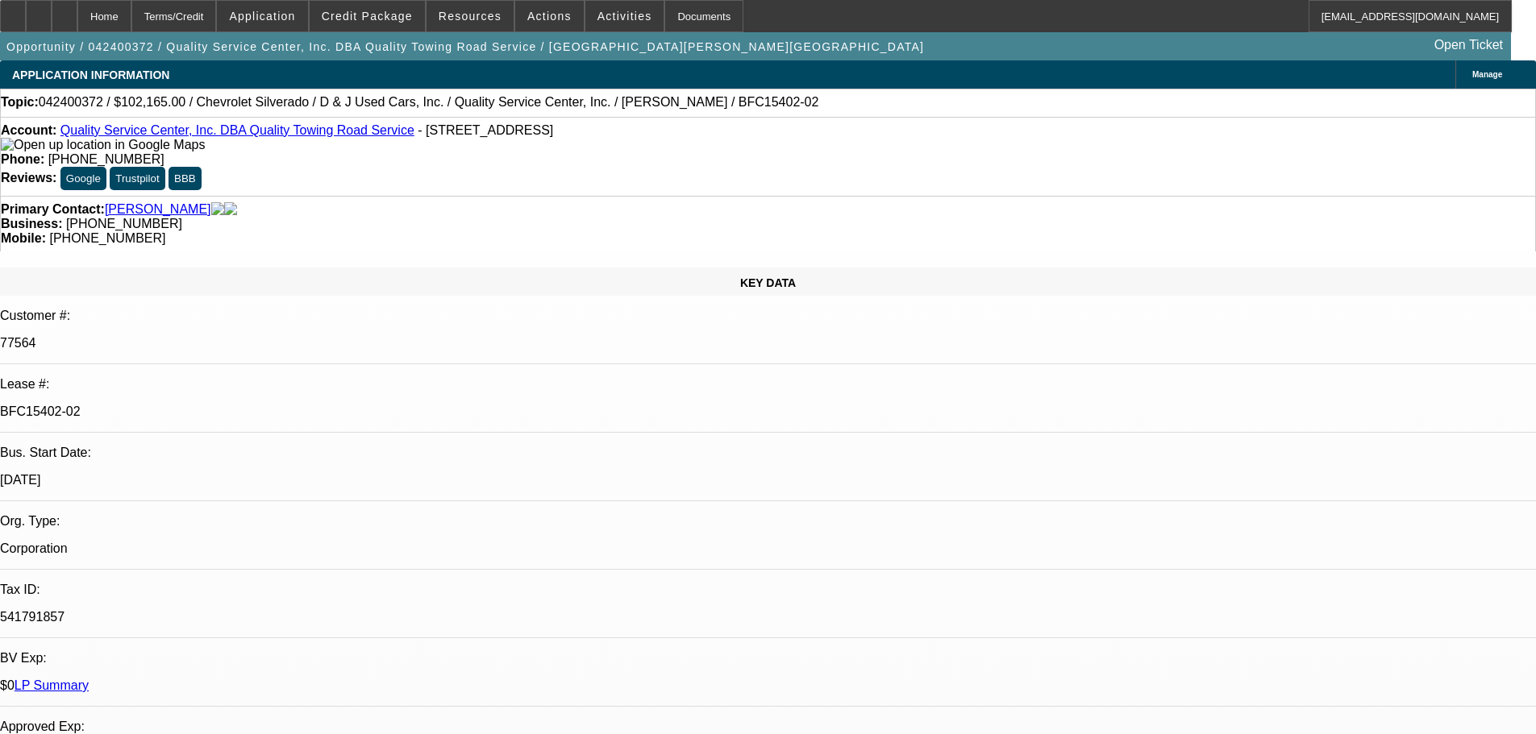
select select "0"
select select "6"
select select "0"
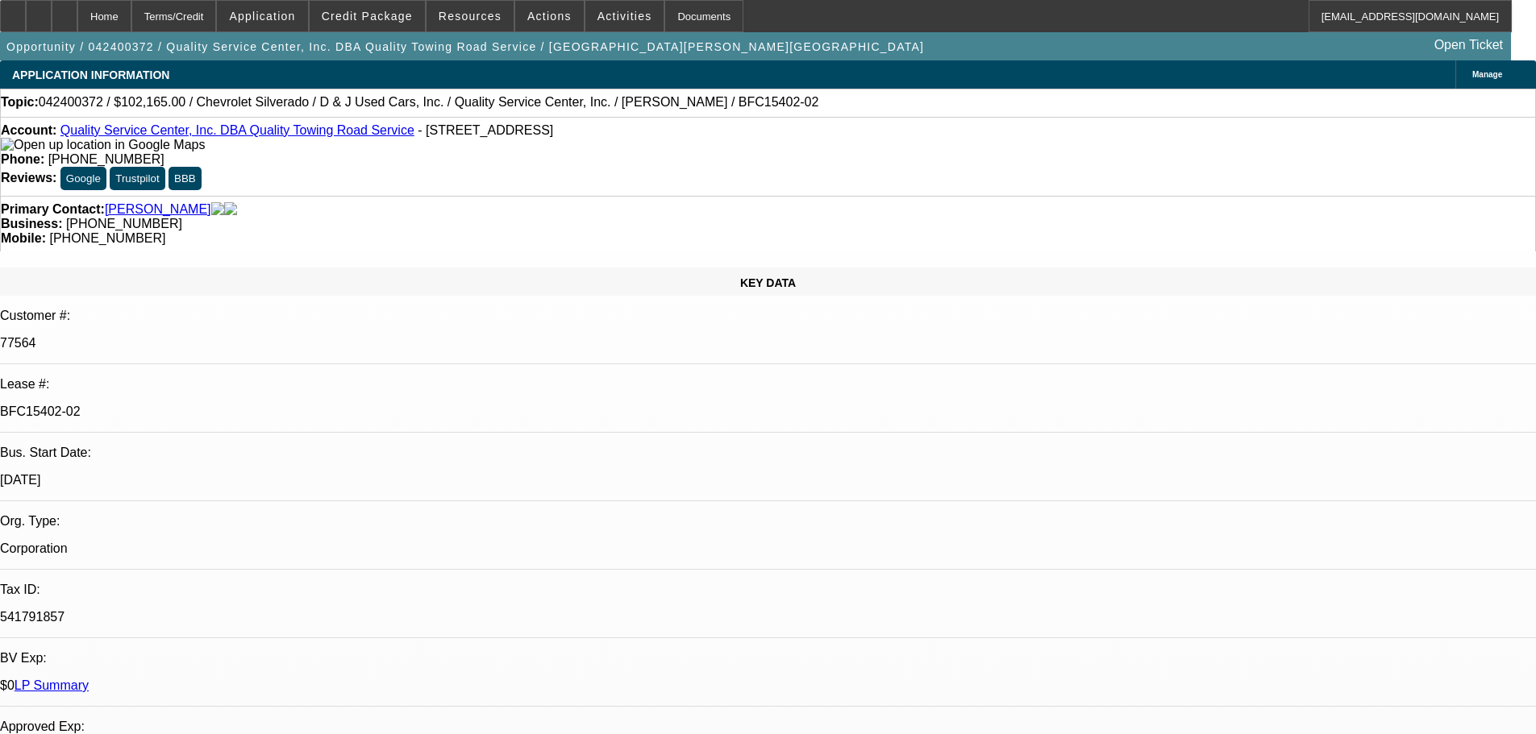
select select "6"
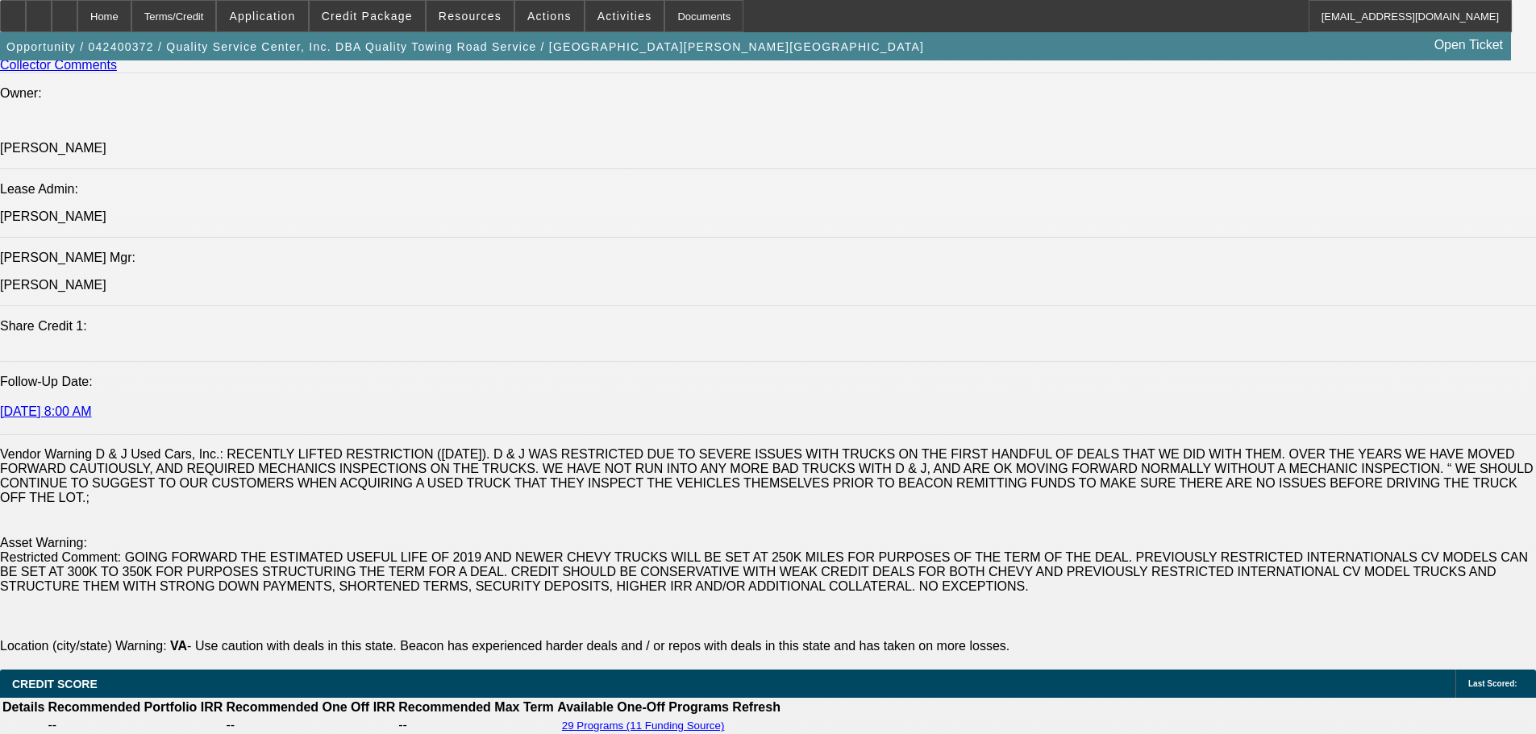
scroll to position [2054, 0]
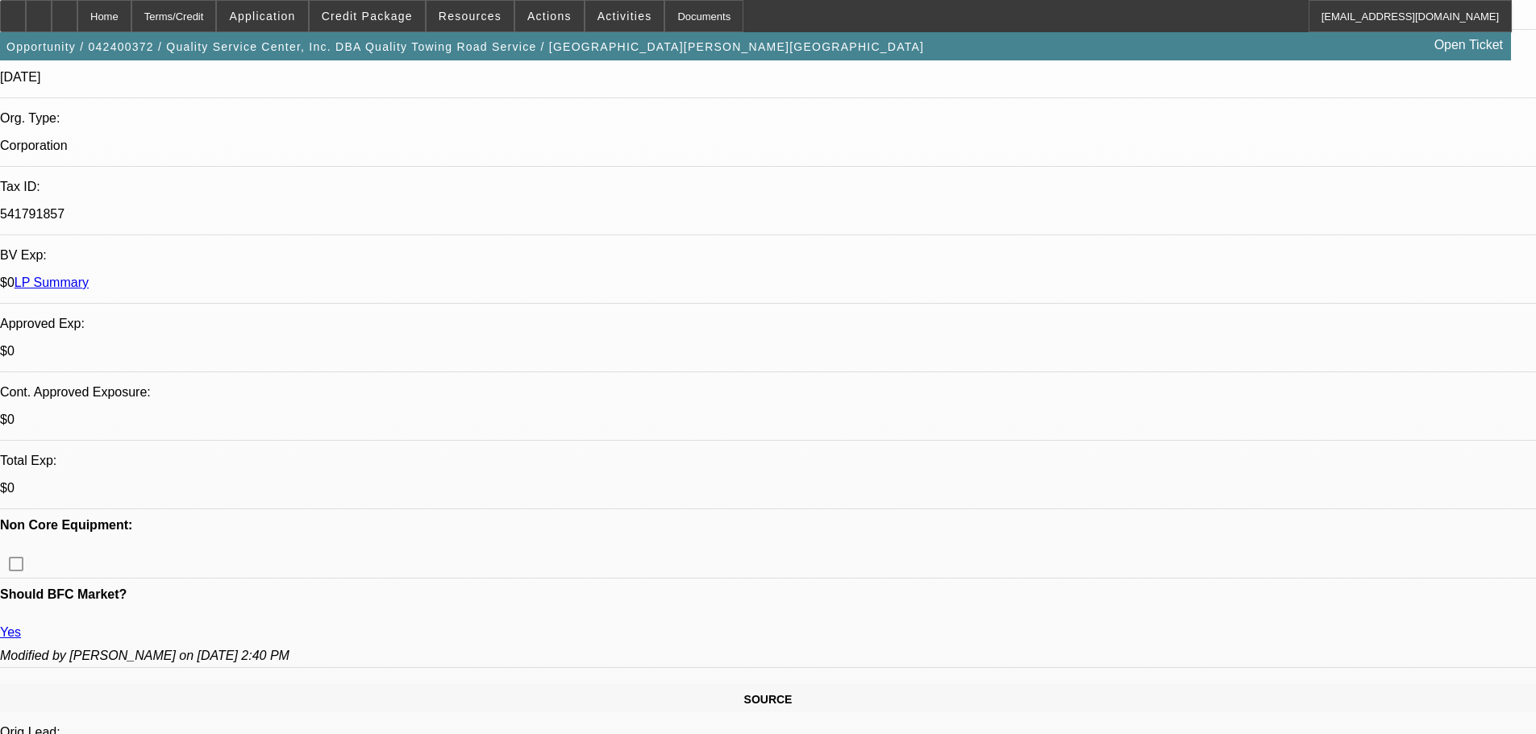
scroll to position [442, 0]
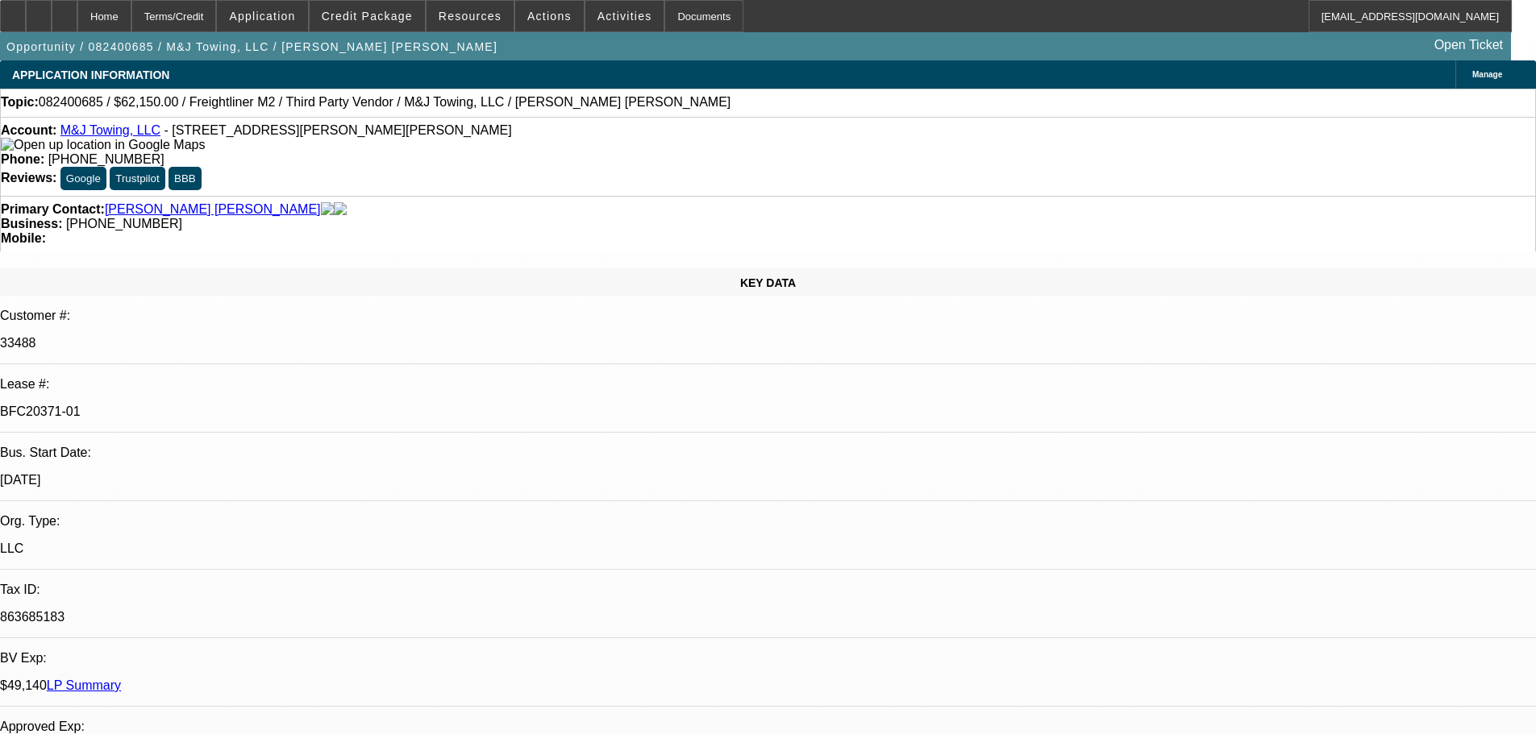
select select "0"
select select "2"
select select "0"
select select "6"
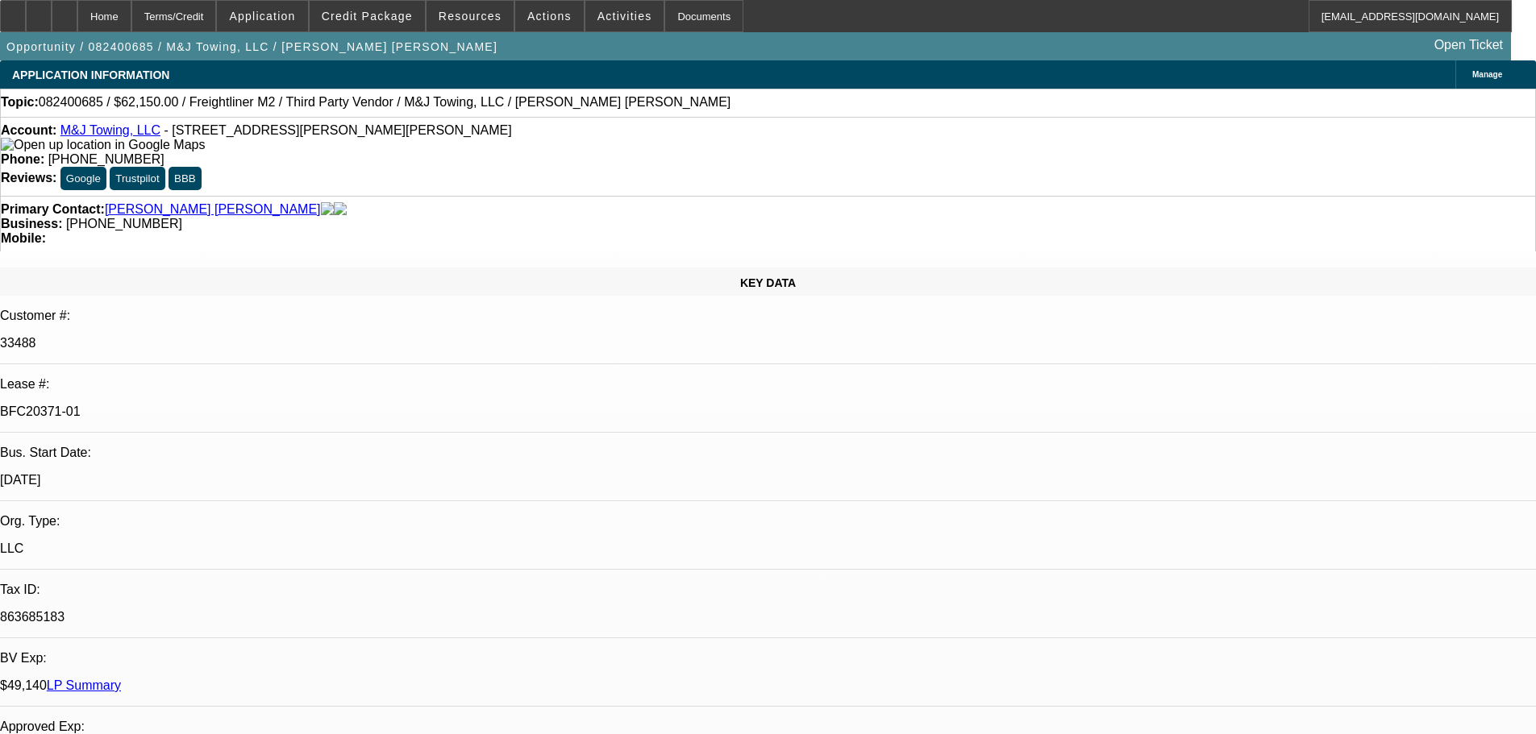
select select "0"
select select "2"
select select "0"
select select "6"
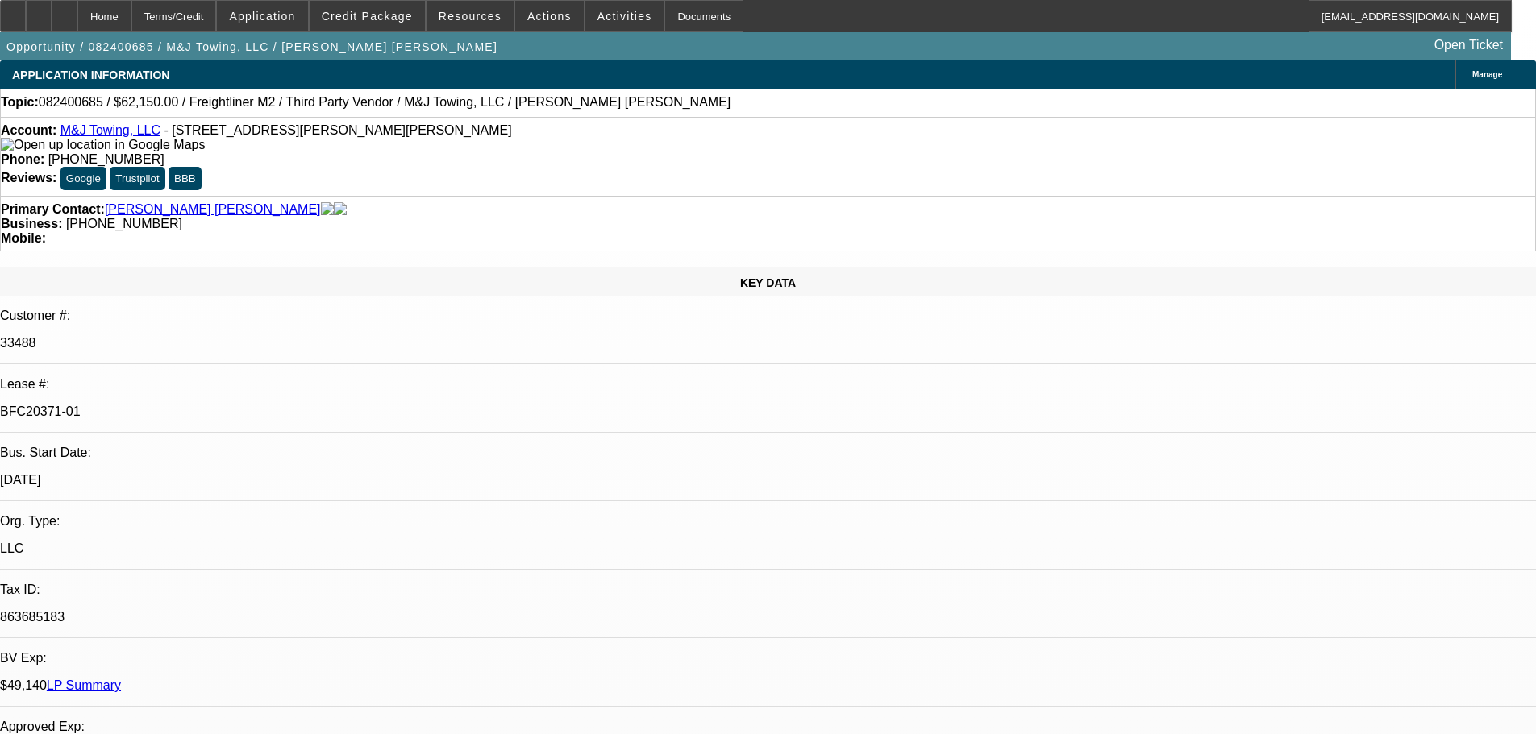
select select "0"
select select "2"
select select "0"
select select "6"
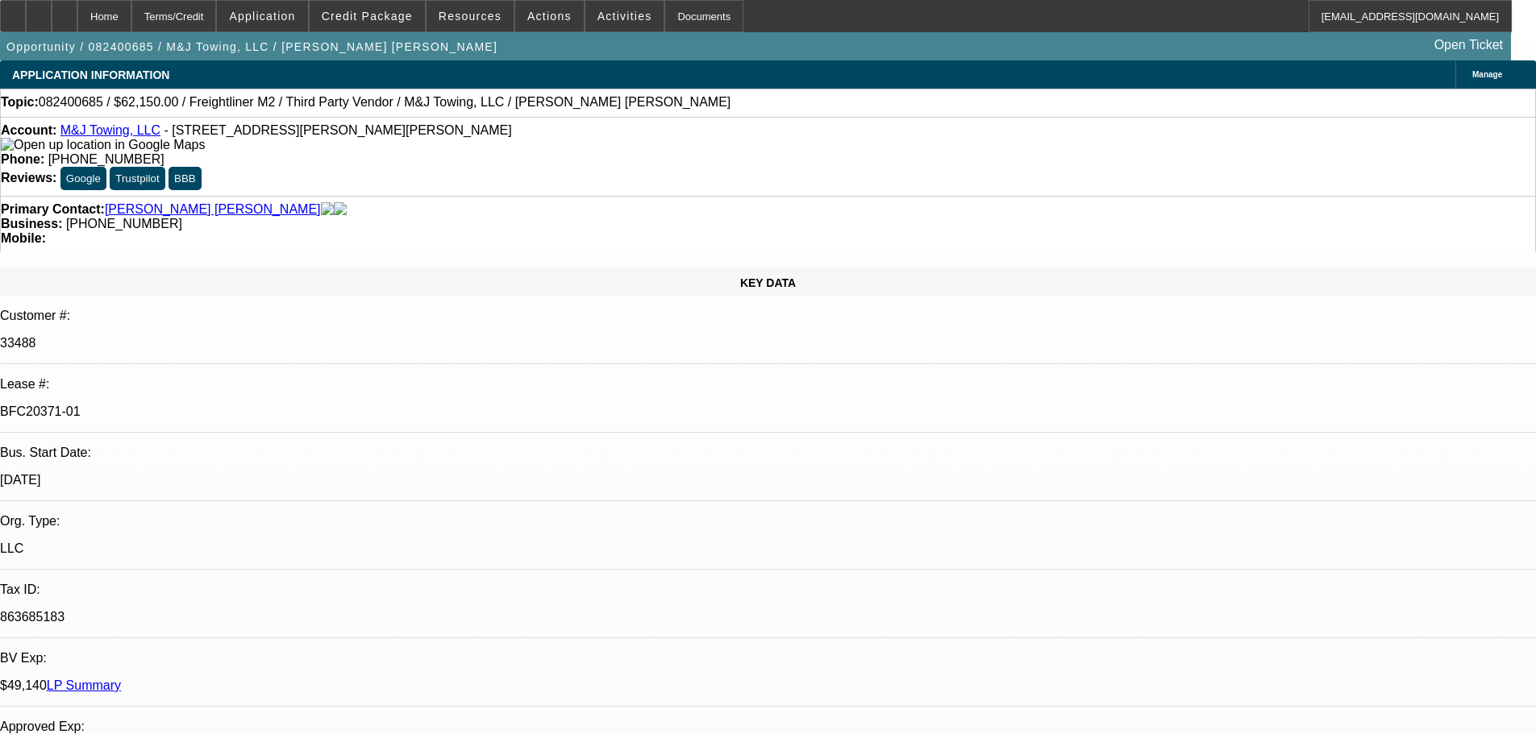
select select "0"
select select "2"
select select "0"
select select "6"
